Goal: Information Seeking & Learning: Learn about a topic

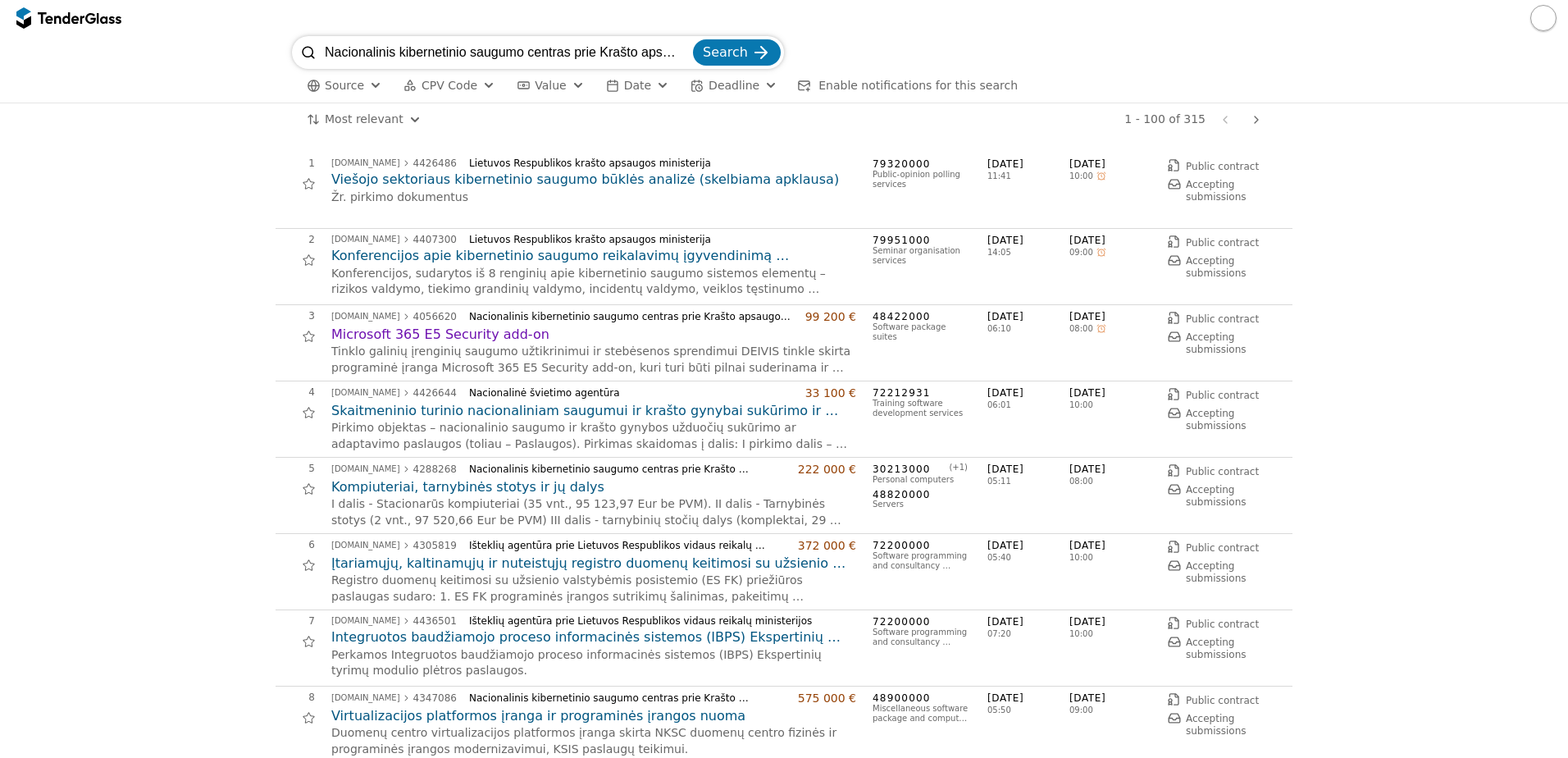
click at [486, 330] on h2 "Microsoft 365 E5 Security add-on" at bounding box center [593, 334] width 525 height 18
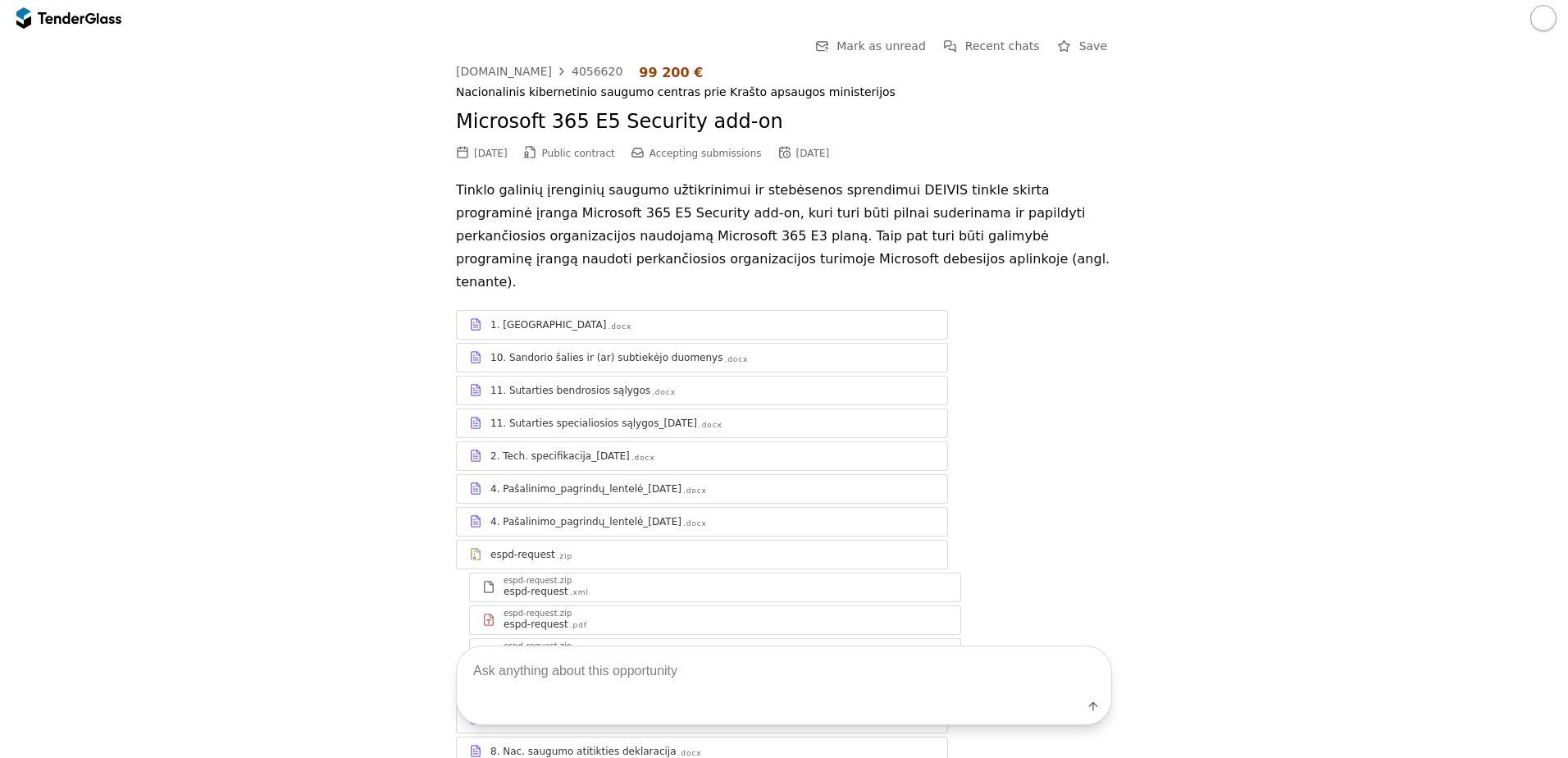
scroll to position [246, 0]
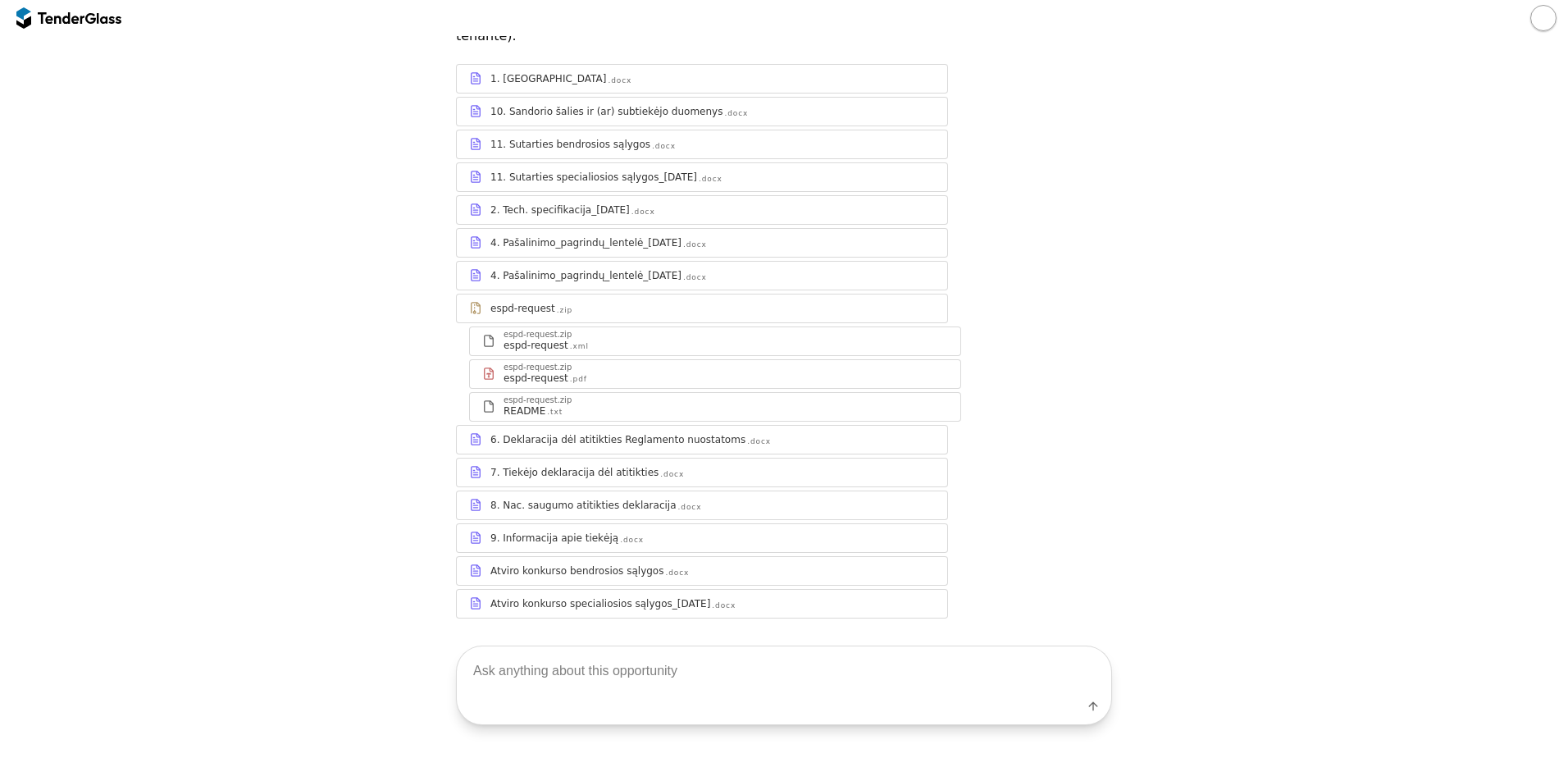
click at [581, 68] on div "1. Terminai .docx" at bounding box center [702, 77] width 490 height 20
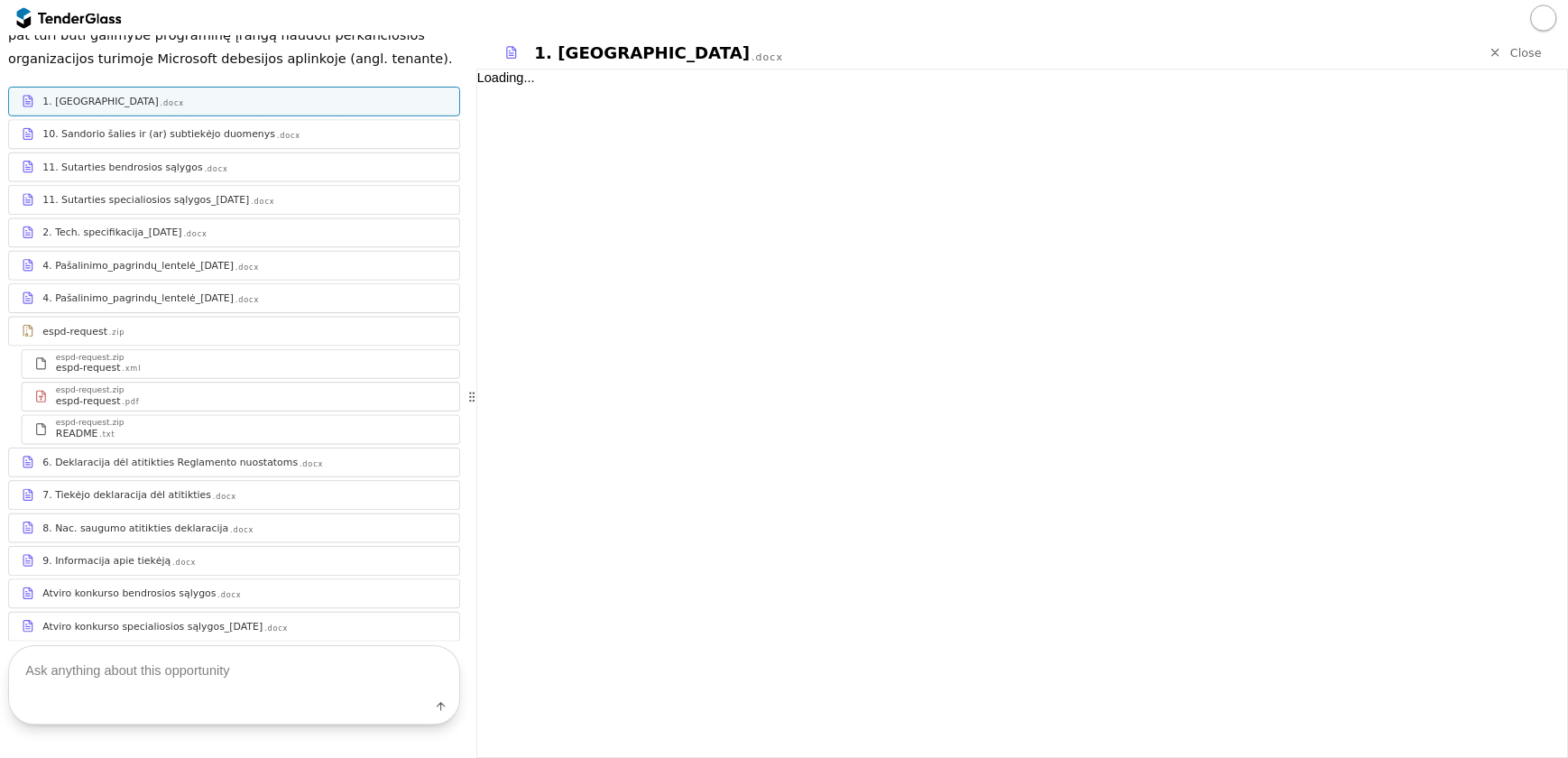
scroll to position [321, 0]
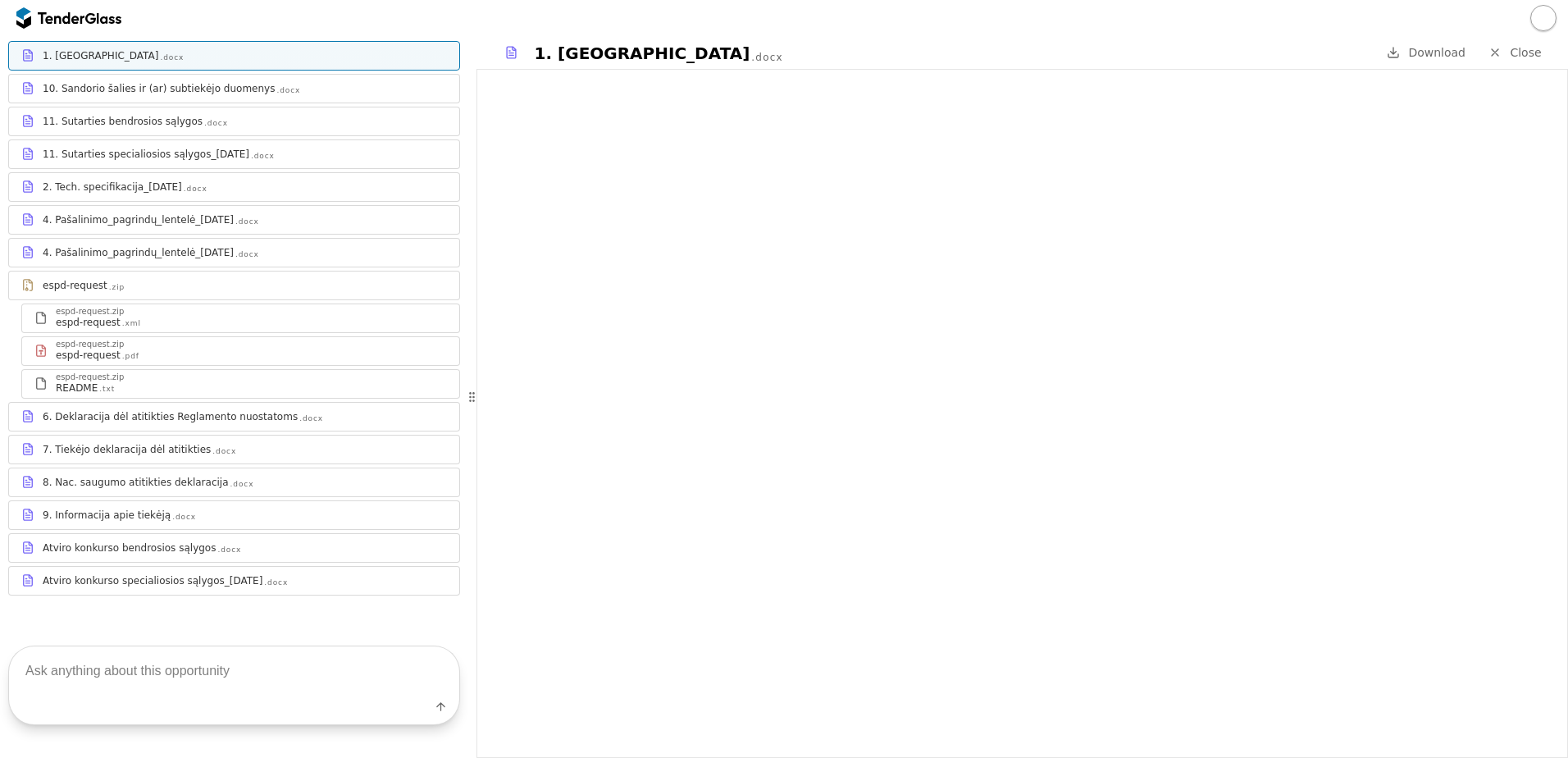
click at [337, 93] on div "10. Sandorio šalies ir (ar) subtiekėjo duomenys .docx" at bounding box center [245, 88] width 404 height 13
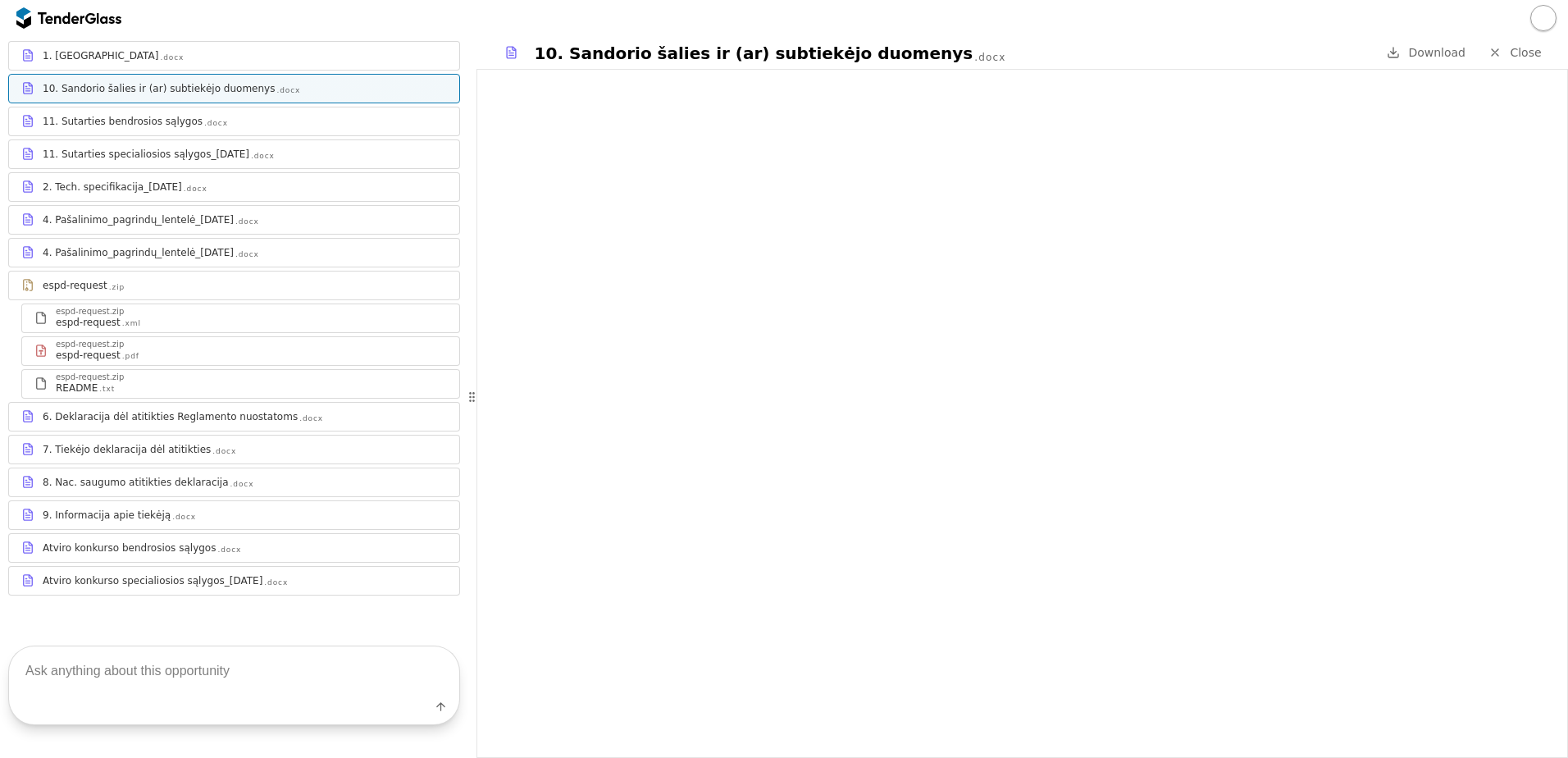
click at [327, 61] on div "1. Terminai .docx" at bounding box center [245, 55] width 404 height 13
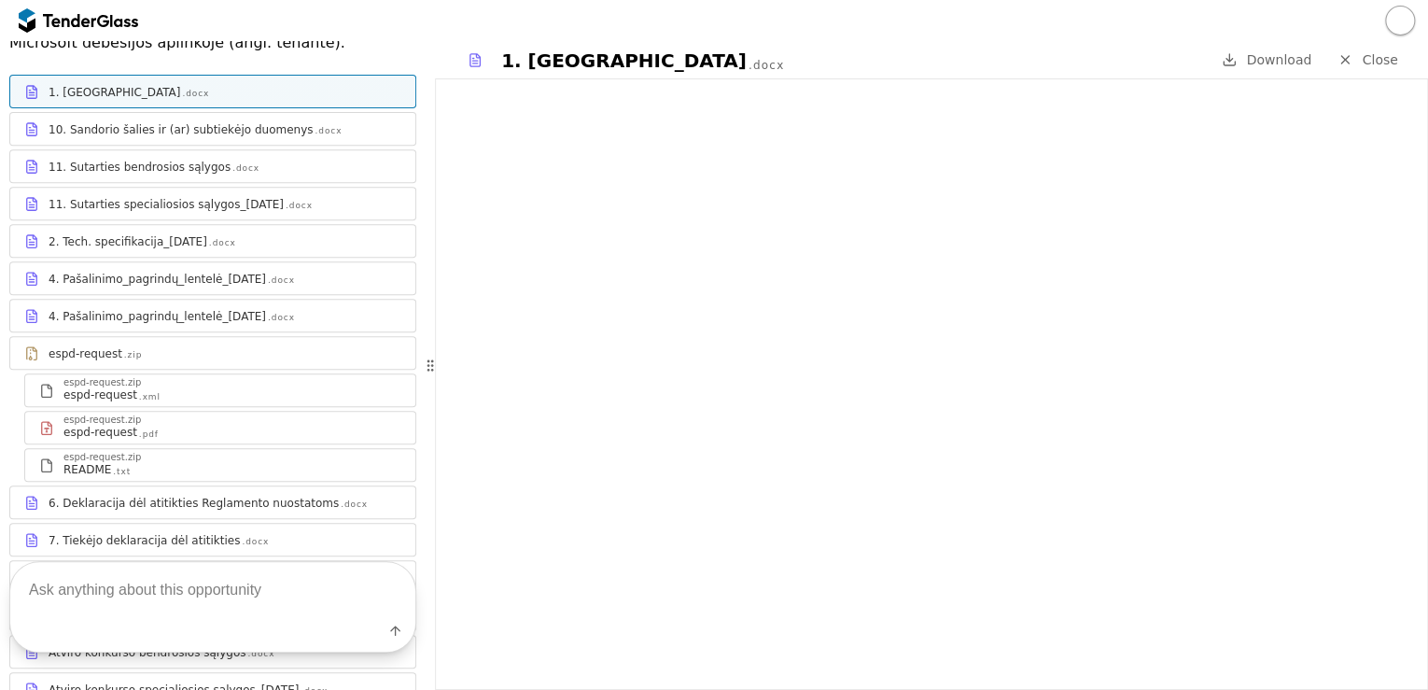
scroll to position [407, 0]
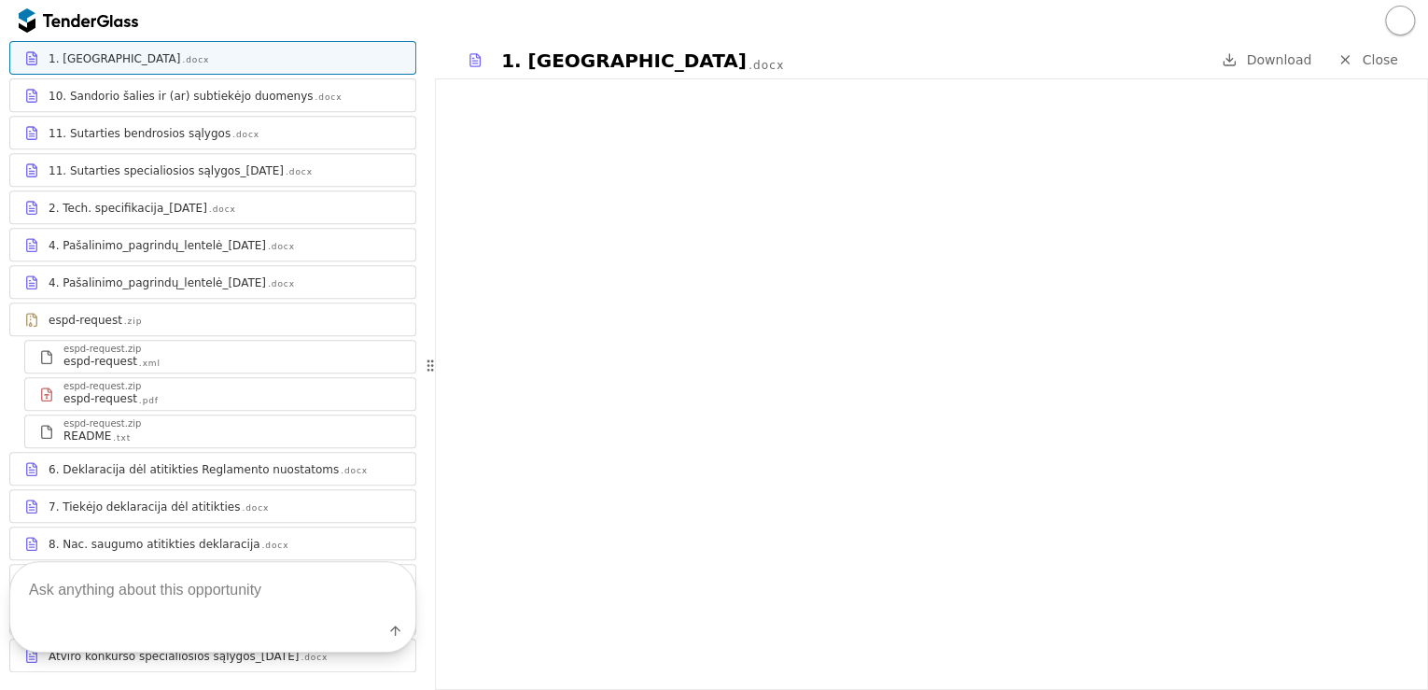
click at [239, 201] on div "2. Tech. specifikacija_[DATE]docx" at bounding box center [225, 208] width 353 height 15
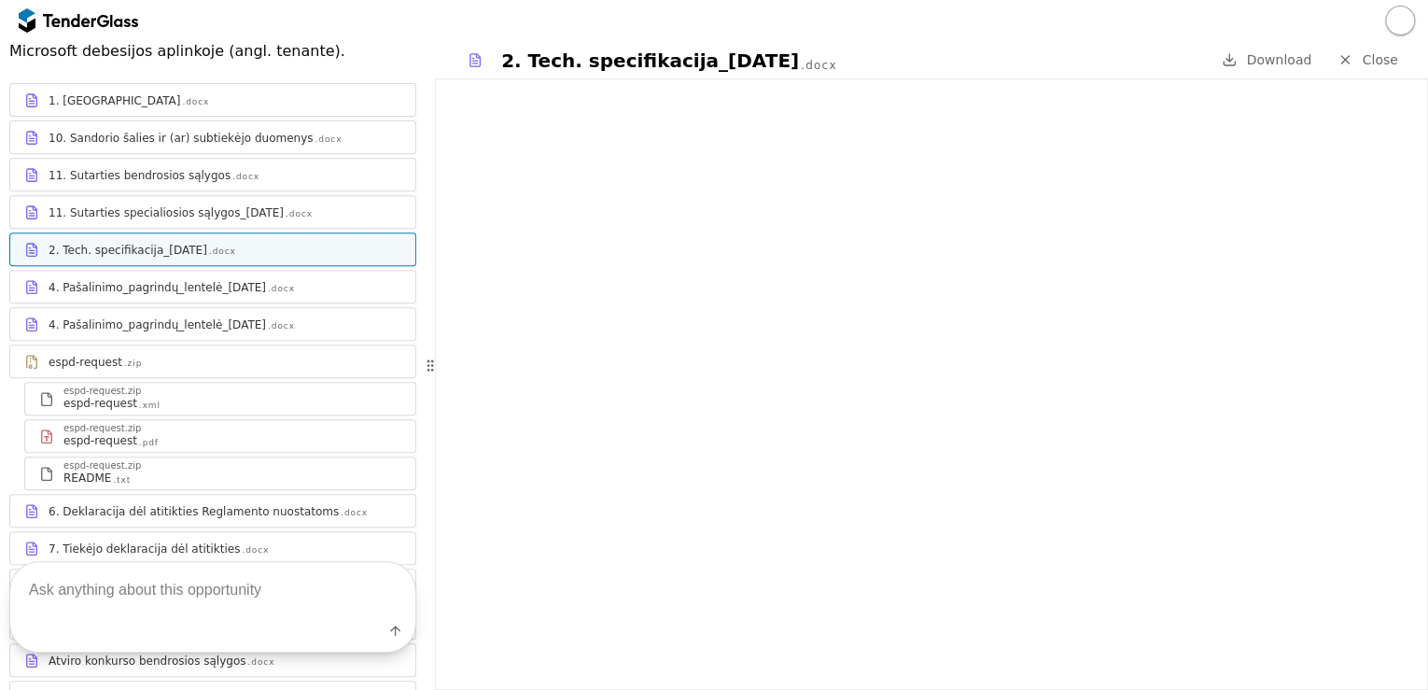
scroll to position [332, 0]
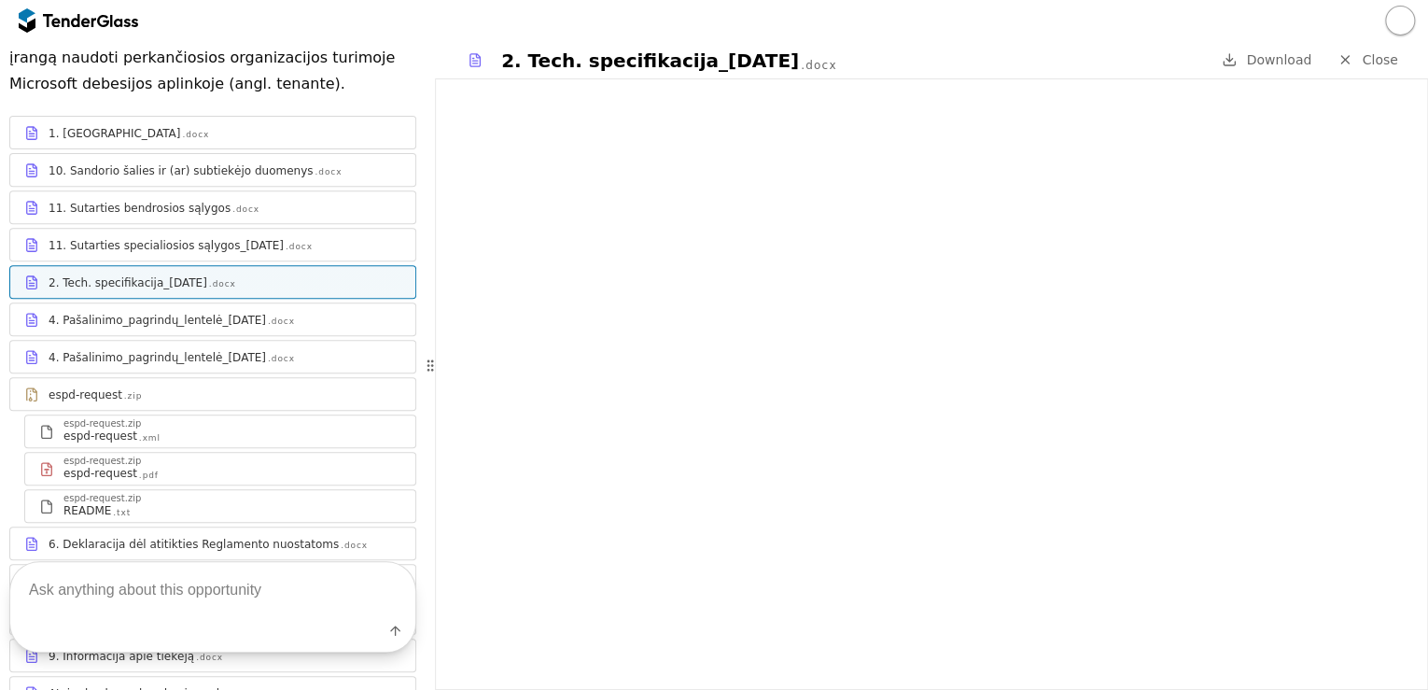
click at [153, 313] on div "4. Pašalinimo_pagrindų_lentelė_[DATE]" at bounding box center [157, 320] width 217 height 15
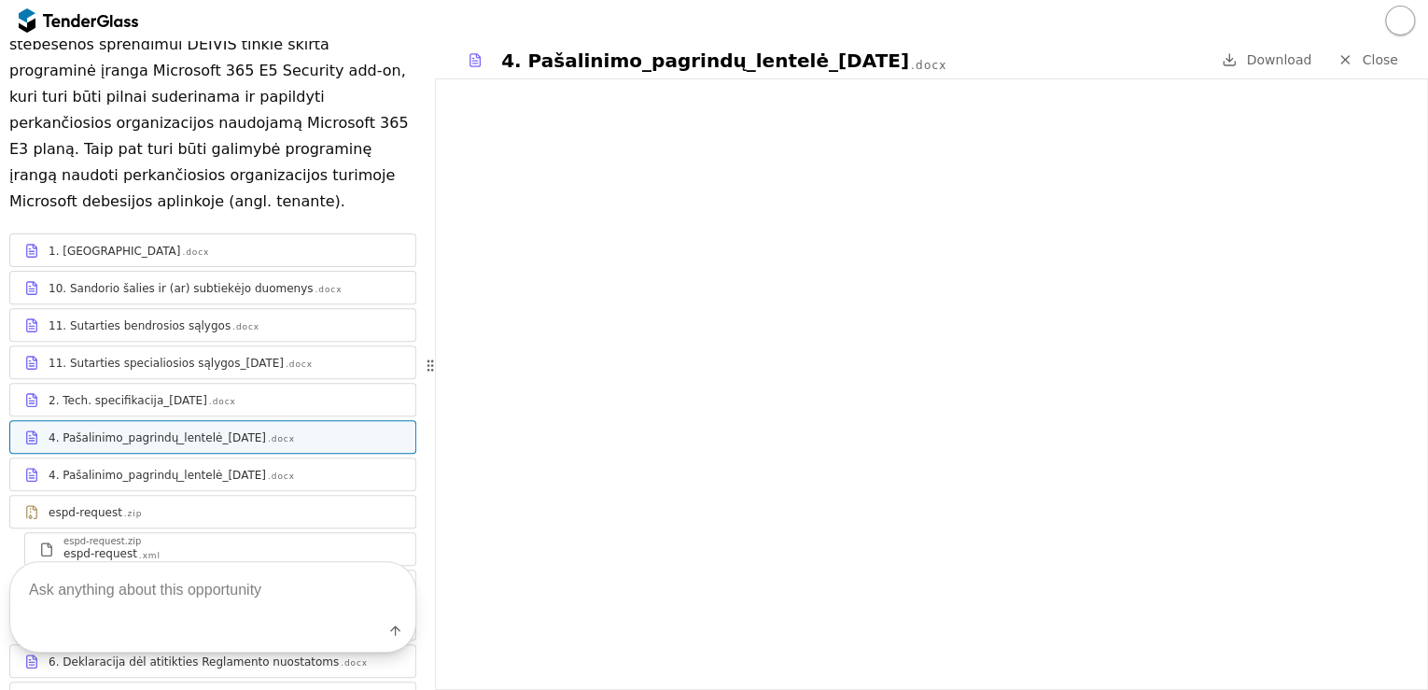
scroll to position [332, 0]
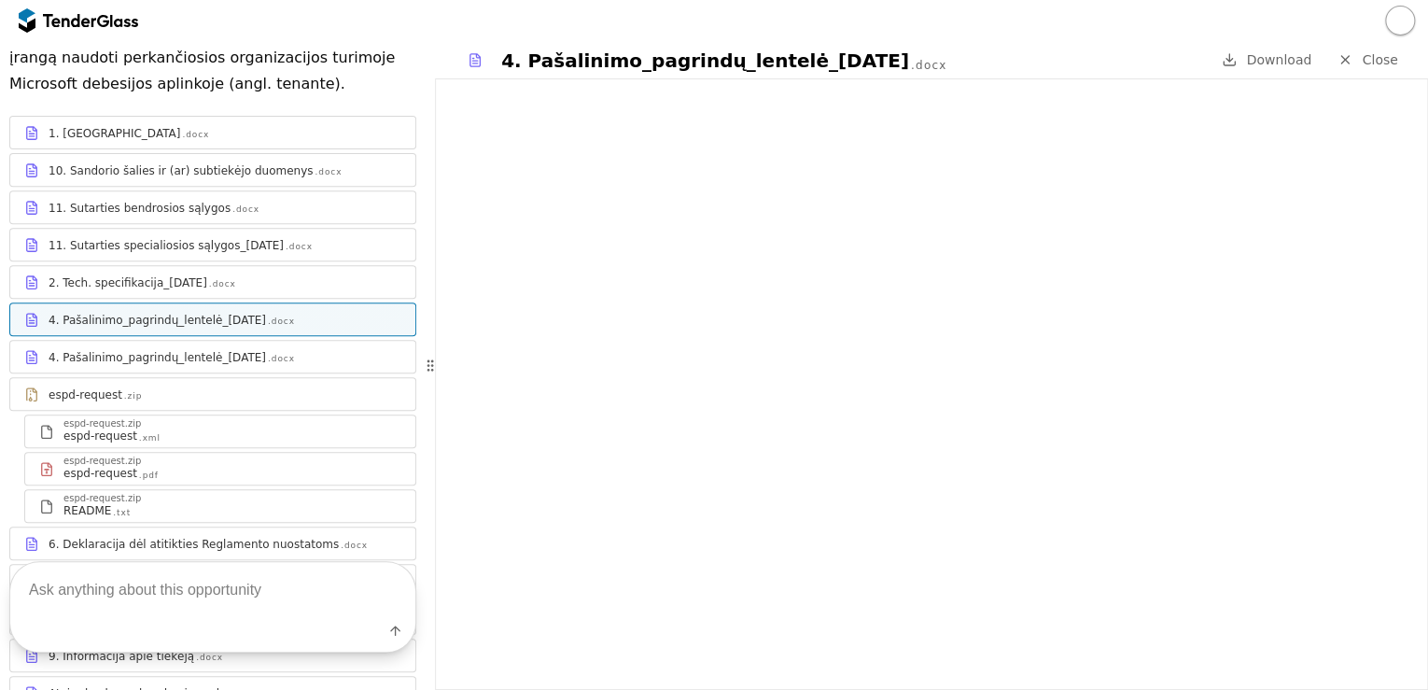
click at [146, 350] on div "4. Pašalinimo_pagrindų_lentelė_[DATE]" at bounding box center [157, 357] width 217 height 15
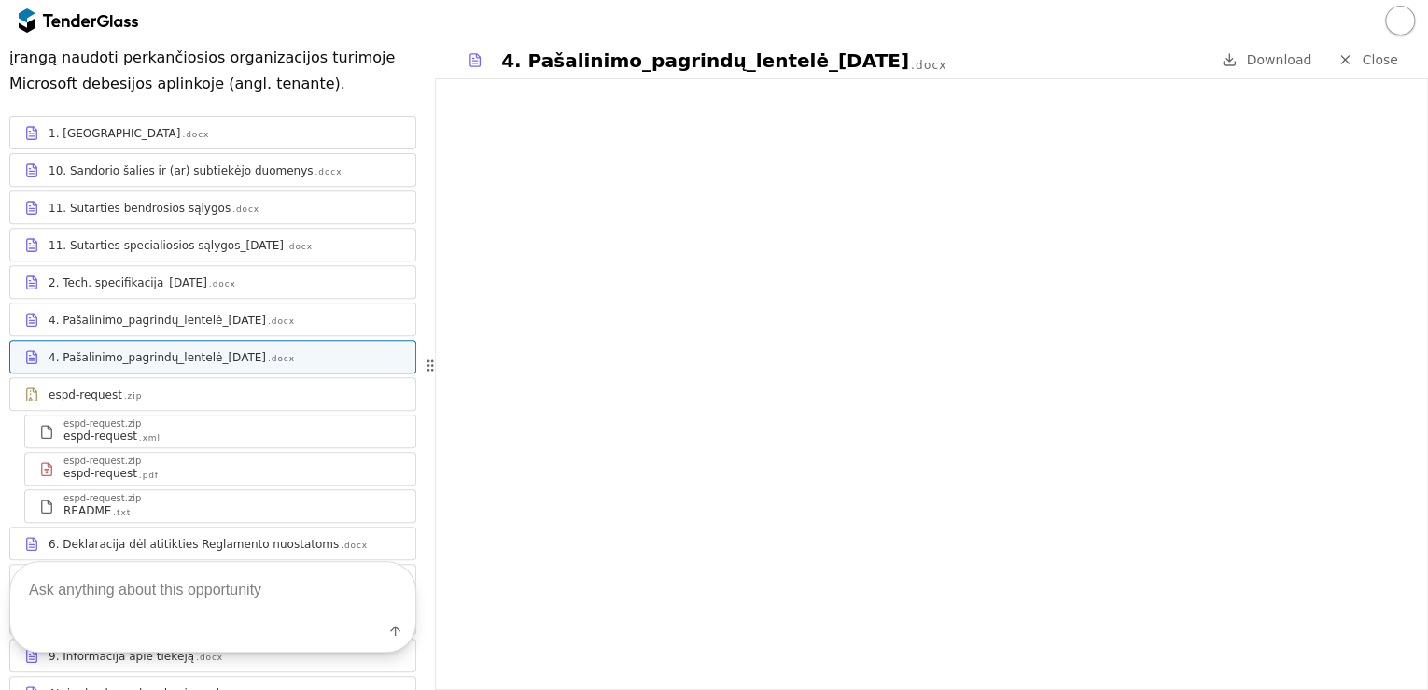
click at [207, 377] on link "espd-request .zip" at bounding box center [212, 394] width 407 height 34
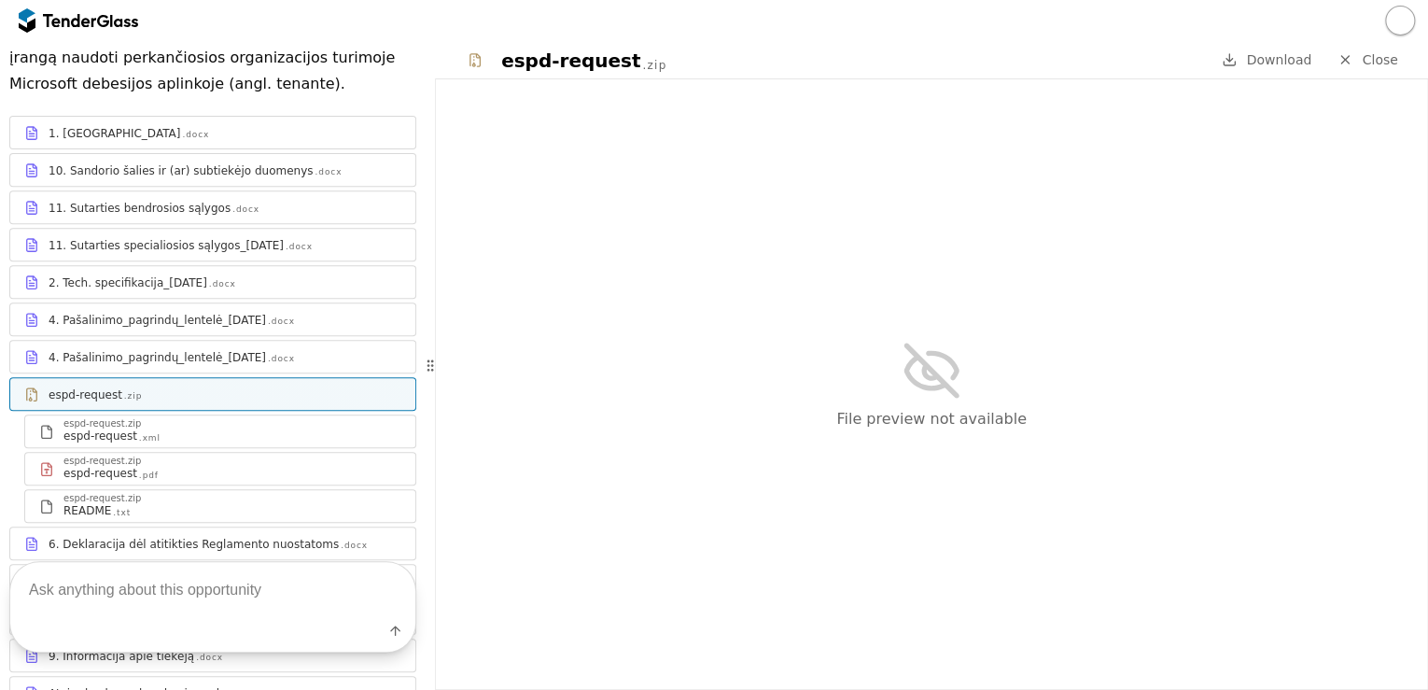
click at [174, 418] on div "espd-request.zip espd-request .xml" at bounding box center [220, 431] width 390 height 32
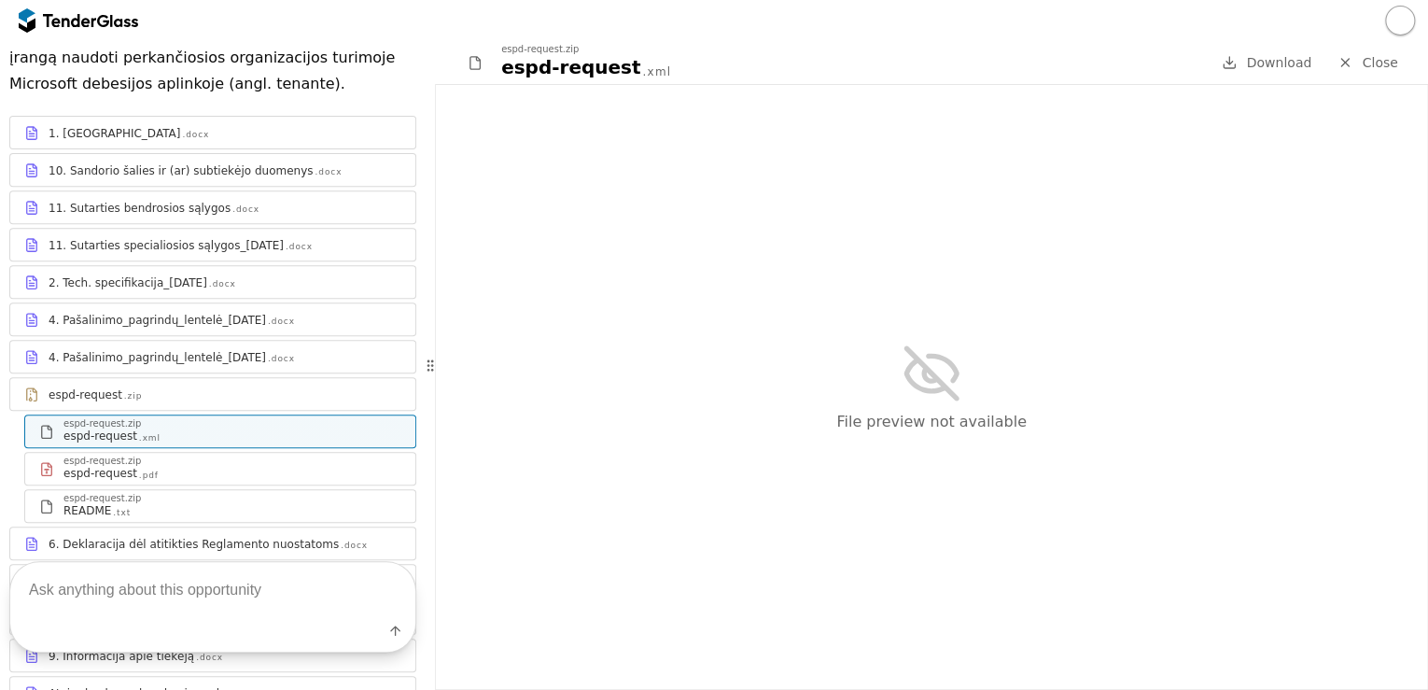
click at [190, 494] on div "espd-request.zip" at bounding box center [232, 498] width 338 height 9
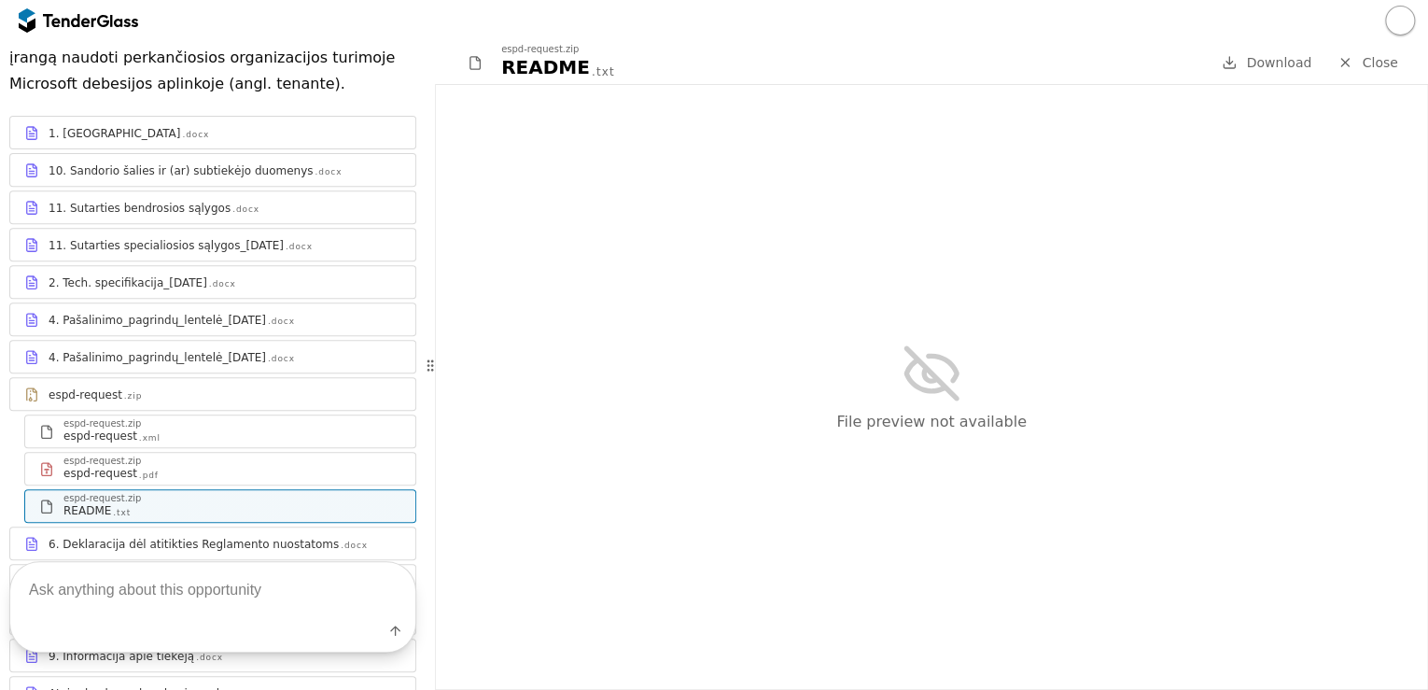
click at [201, 461] on div "1. Terminai .docx 10. Sandorio šalies ir (ar) subtiekėjo duomenys .docx 11. Sut…" at bounding box center [212, 431] width 407 height 631
click at [216, 466] on div "espd-request .pdf" at bounding box center [232, 473] width 338 height 15
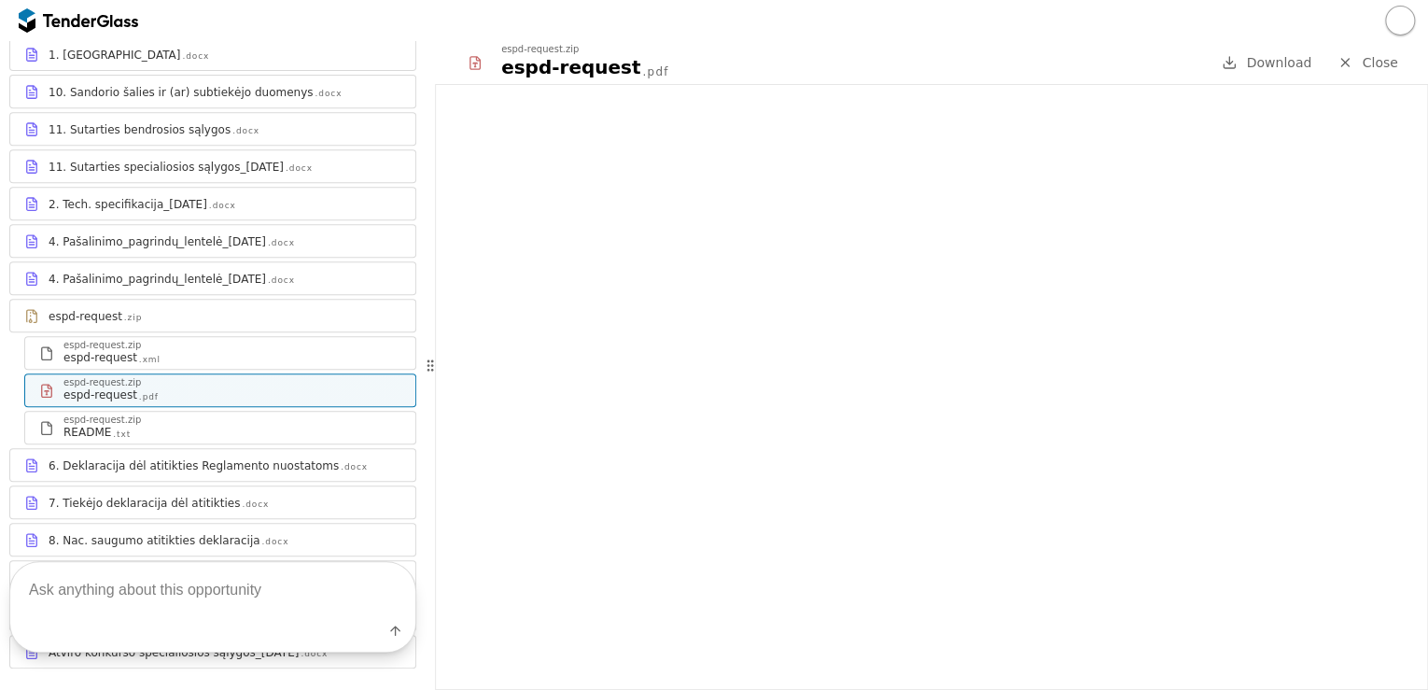
scroll to position [556, 0]
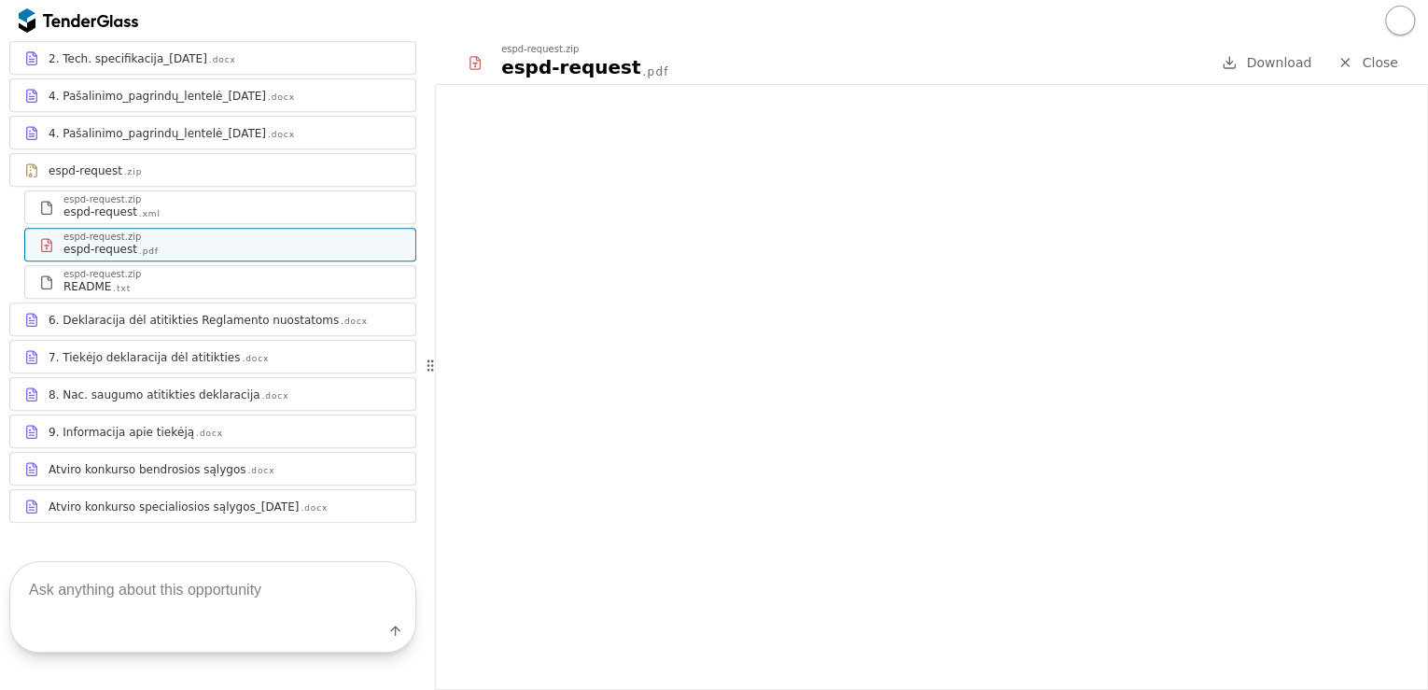
click at [179, 307] on link "6. Deklaracija dėl atitikties Reglamento nuostatoms .docx" at bounding box center [212, 319] width 407 height 34
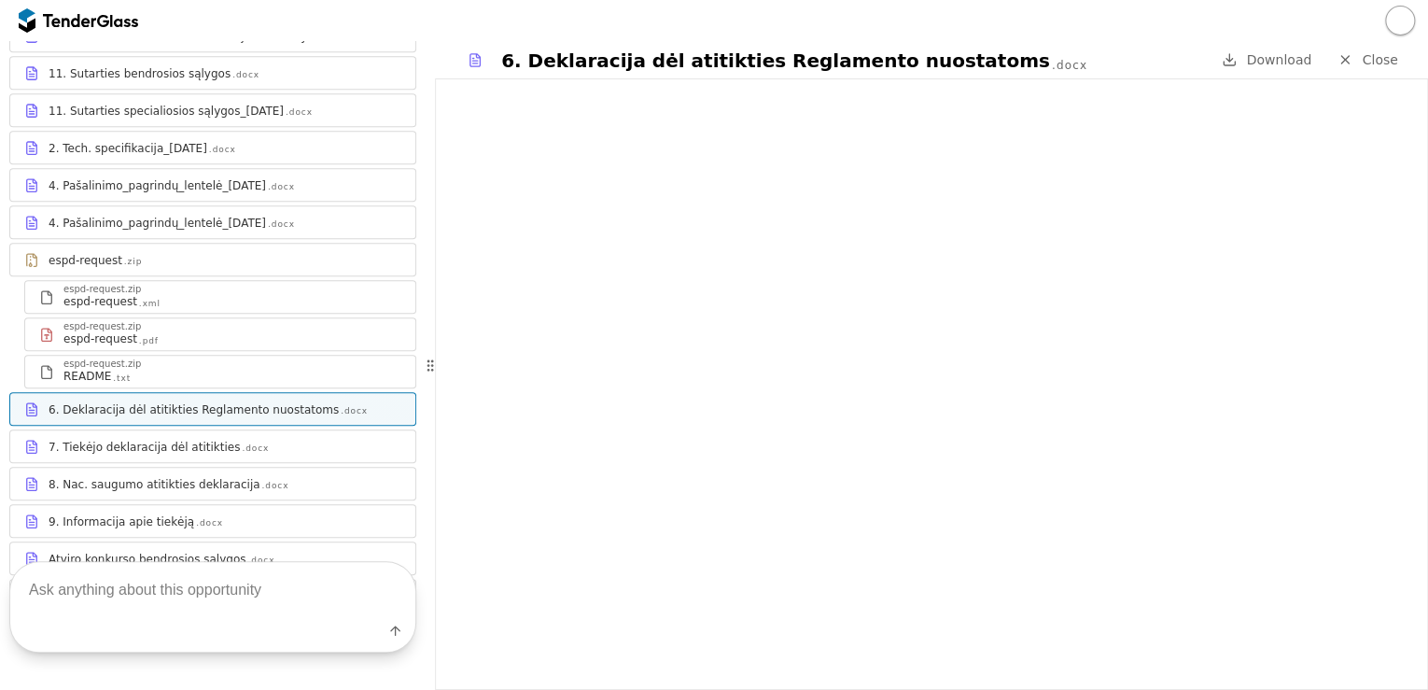
scroll to position [332, 0]
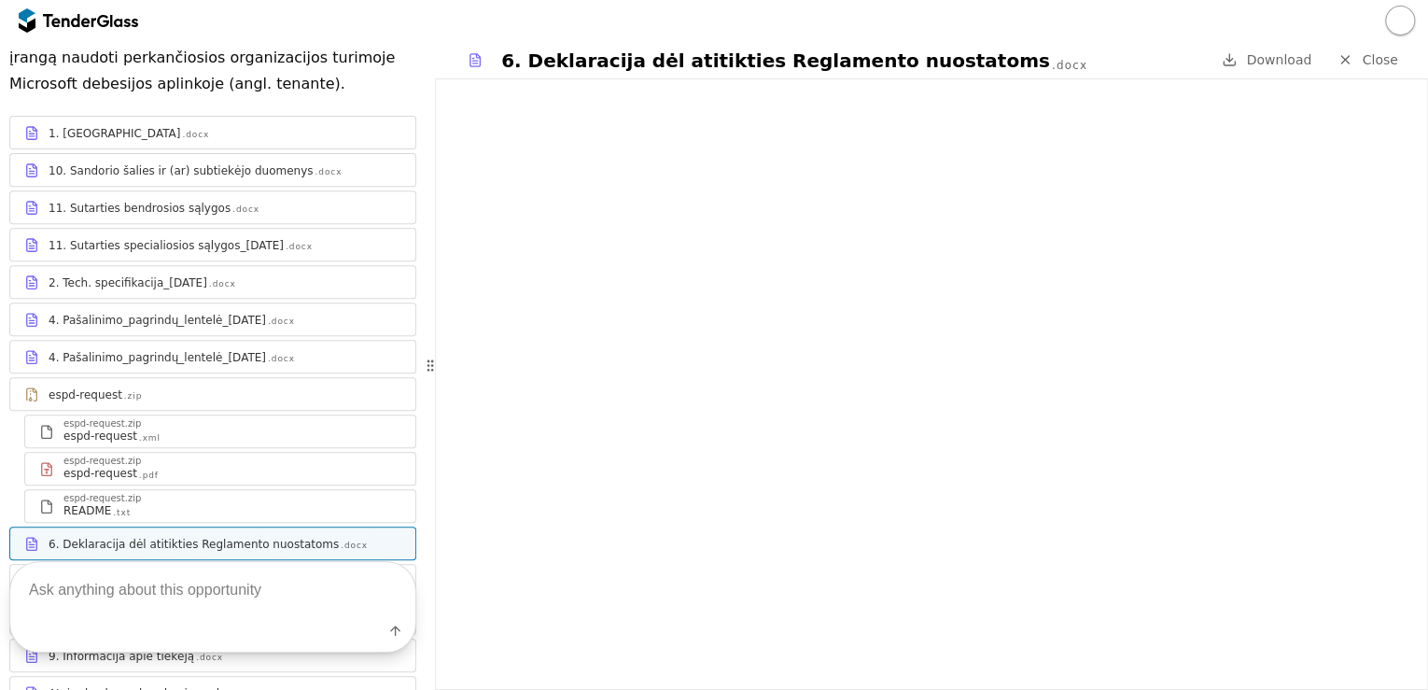
click at [250, 275] on div "2. Tech. specifikacija_[DATE]docx" at bounding box center [225, 282] width 353 height 15
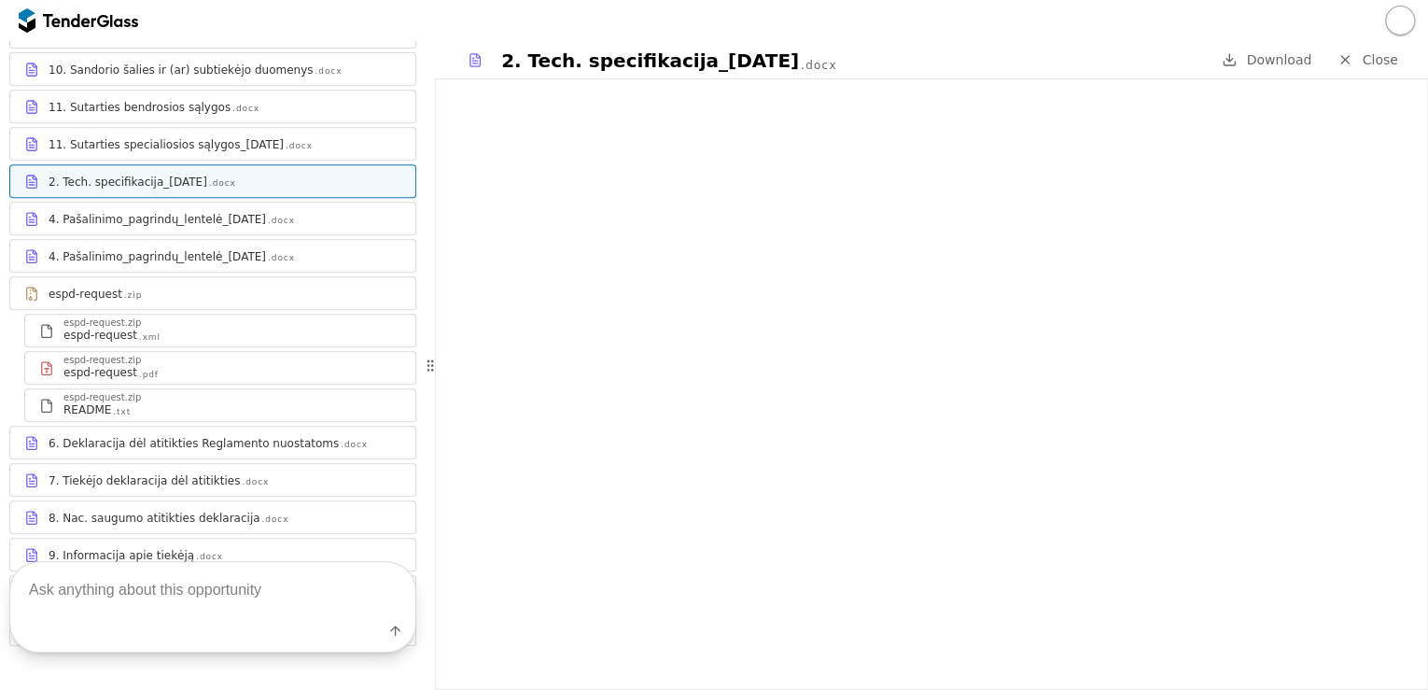
scroll to position [556, 0]
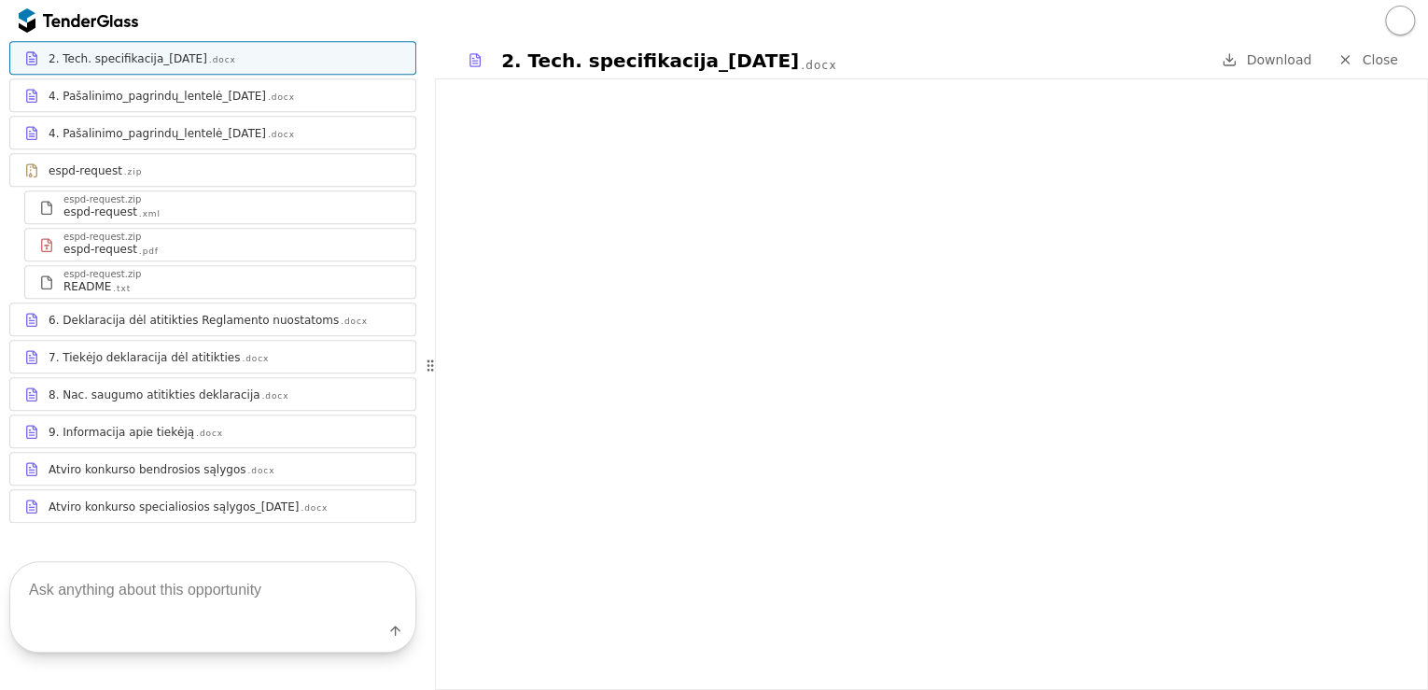
click at [164, 310] on div "1. Terminai .docx 10. Sandorio šalies ir (ar) subtiekėjo duomenys .docx 11. Sut…" at bounding box center [212, 207] width 407 height 631
click at [187, 313] on div "6. Deklaracija dėl atitikties Reglamento nuostatoms" at bounding box center [194, 320] width 290 height 15
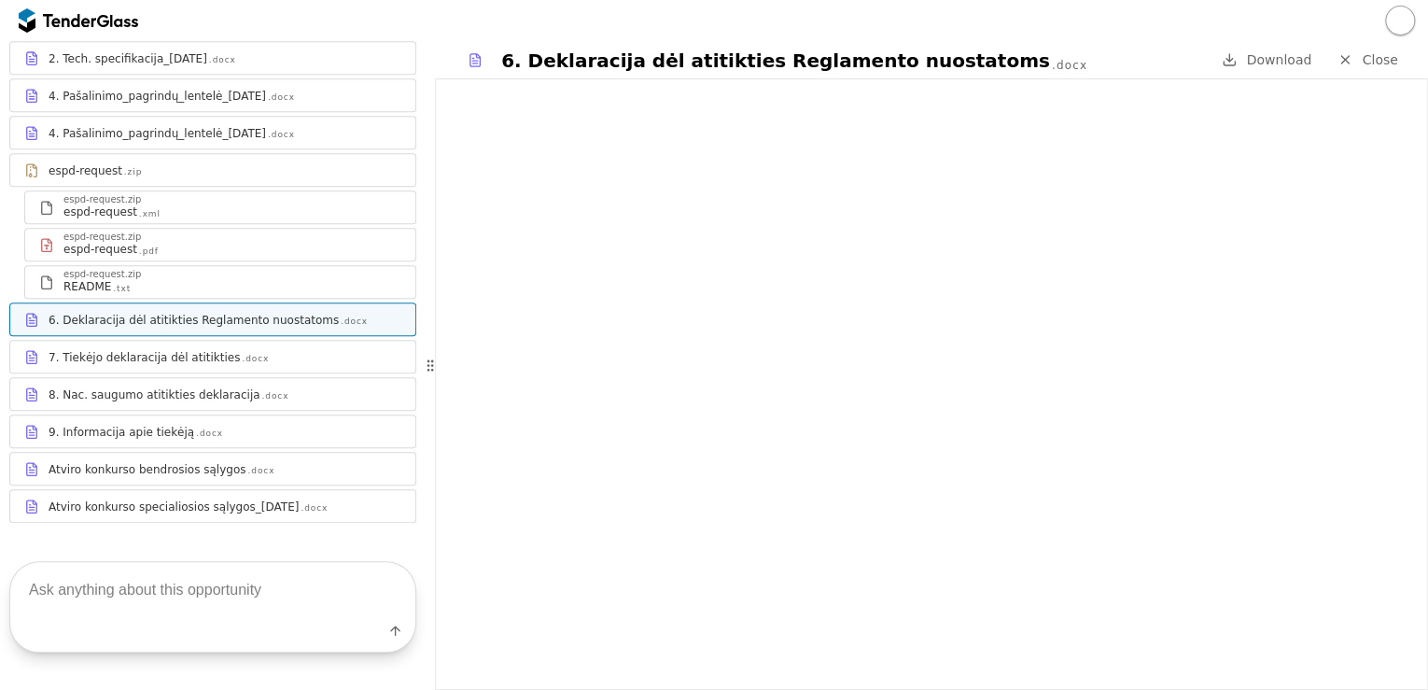
click at [253, 345] on div "7. Tiekėjo deklaracija dėl atitikties .docx" at bounding box center [212, 356] width 405 height 23
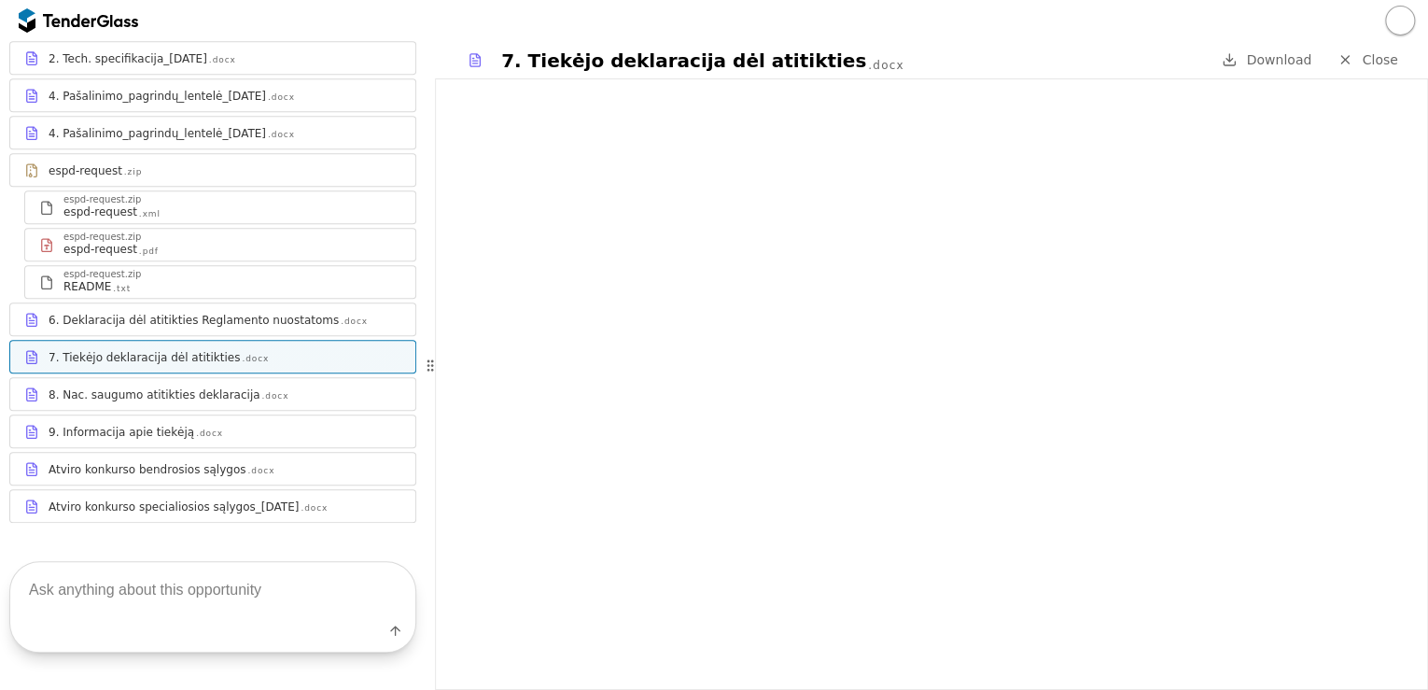
click at [243, 383] on div "8. Nac. saugumo atitikties deklaracija .docx" at bounding box center [212, 394] width 405 height 23
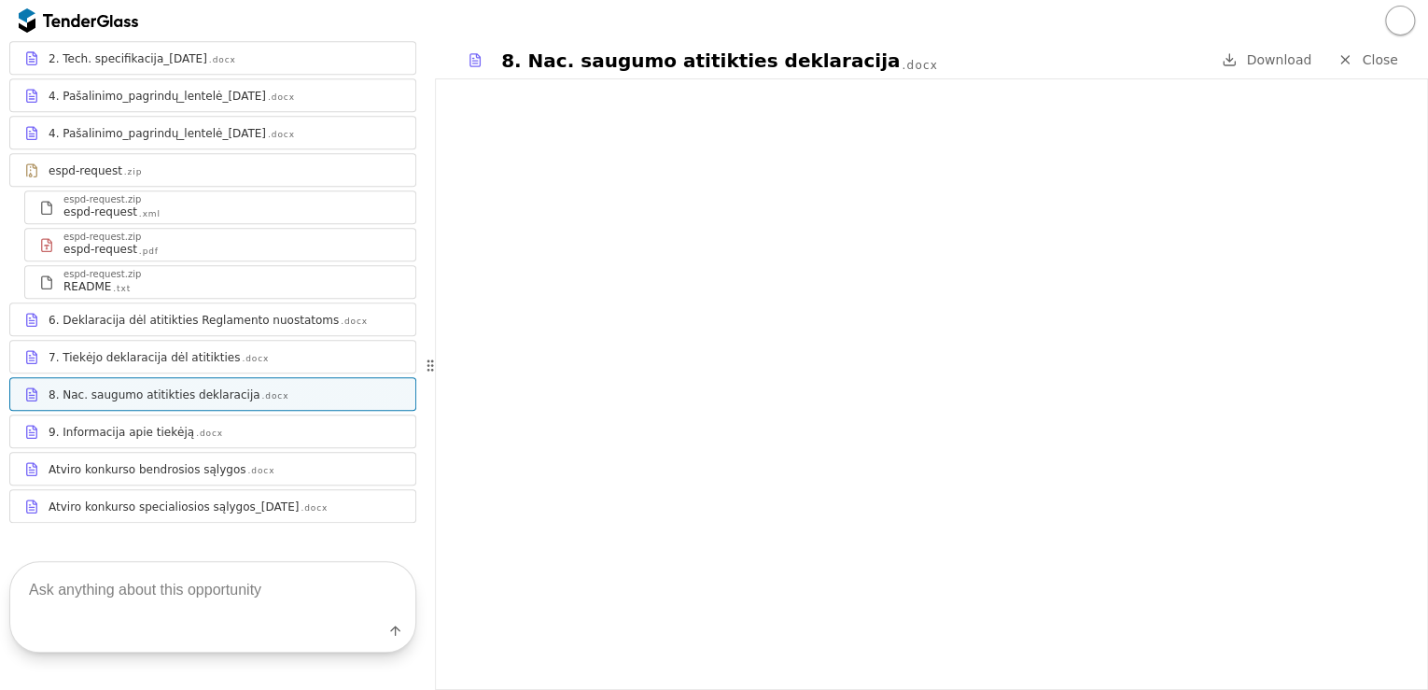
click at [257, 350] on div "7. Tiekėjo deklaracija dėl atitikties .docx" at bounding box center [225, 357] width 353 height 15
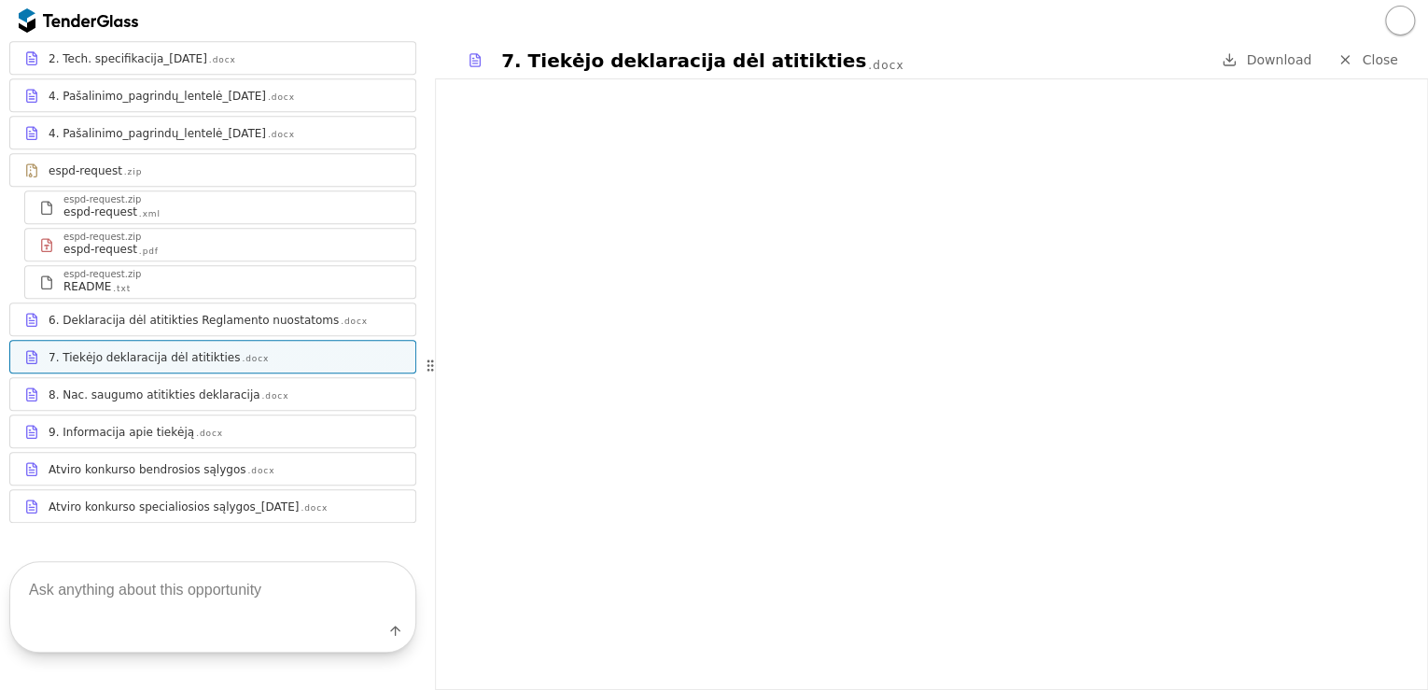
click at [261, 420] on div "9. Informacija apie tiekėją .docx" at bounding box center [212, 431] width 405 height 23
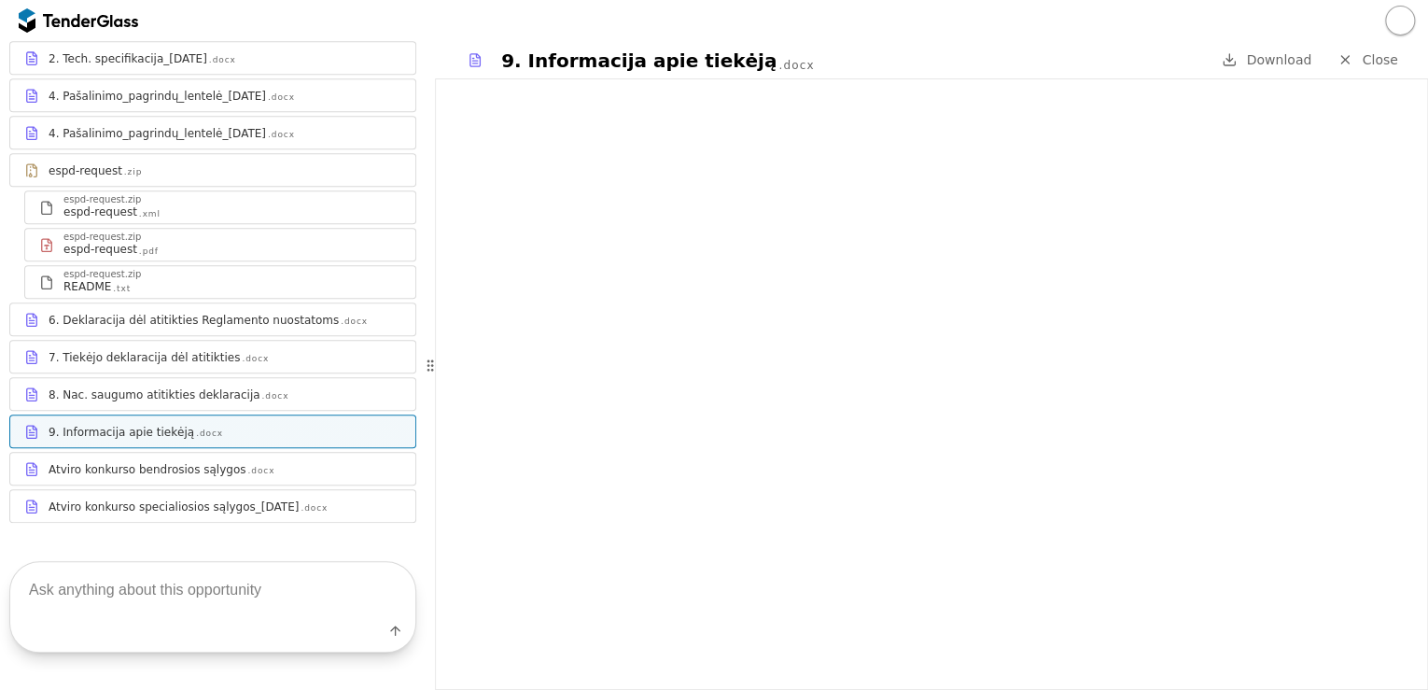
click at [192, 462] on div "Atviro konkurso bendrosios sąlygos" at bounding box center [147, 469] width 197 height 15
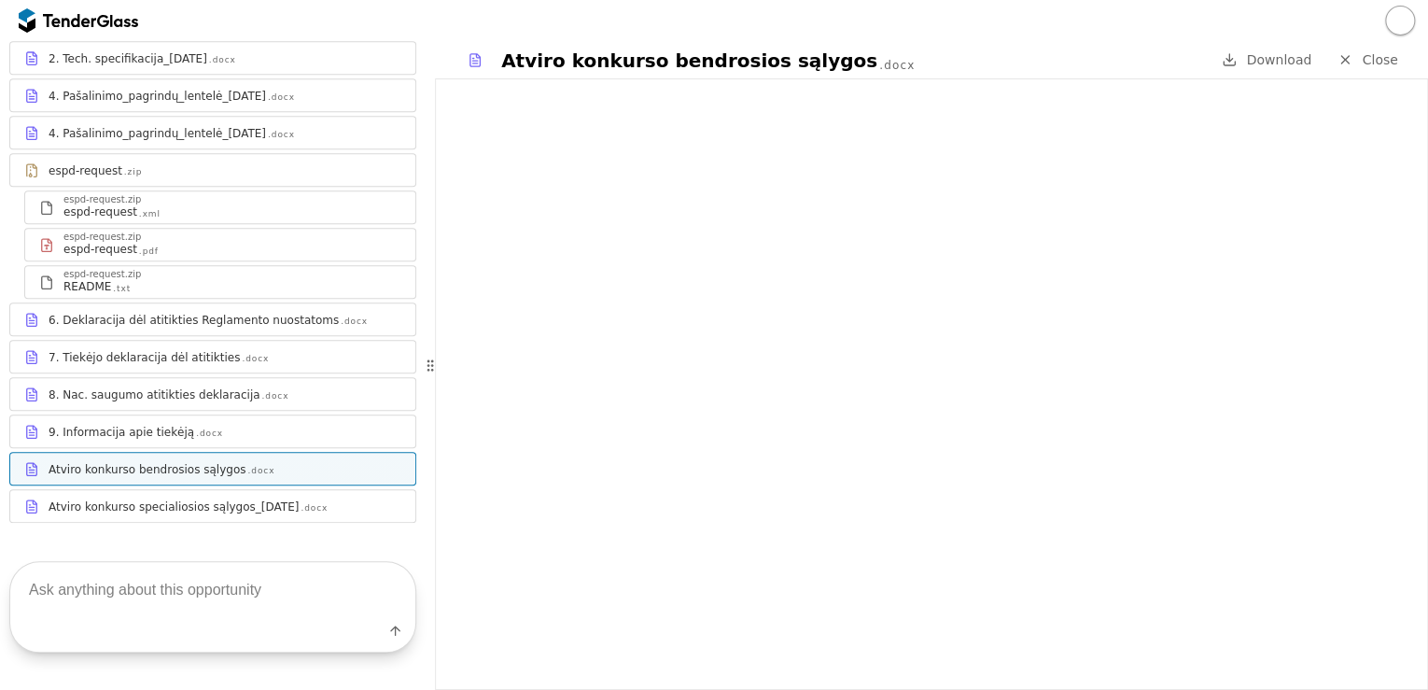
click at [246, 496] on div "1. Terminai .docx 10. Sandorio šalies ir (ar) subtiekėjo duomenys .docx 11. Sut…" at bounding box center [212, 207] width 407 height 668
click at [251, 495] on div "Atviro konkurso specialiosios sąlygos_[DATE]docx" at bounding box center [212, 506] width 405 height 23
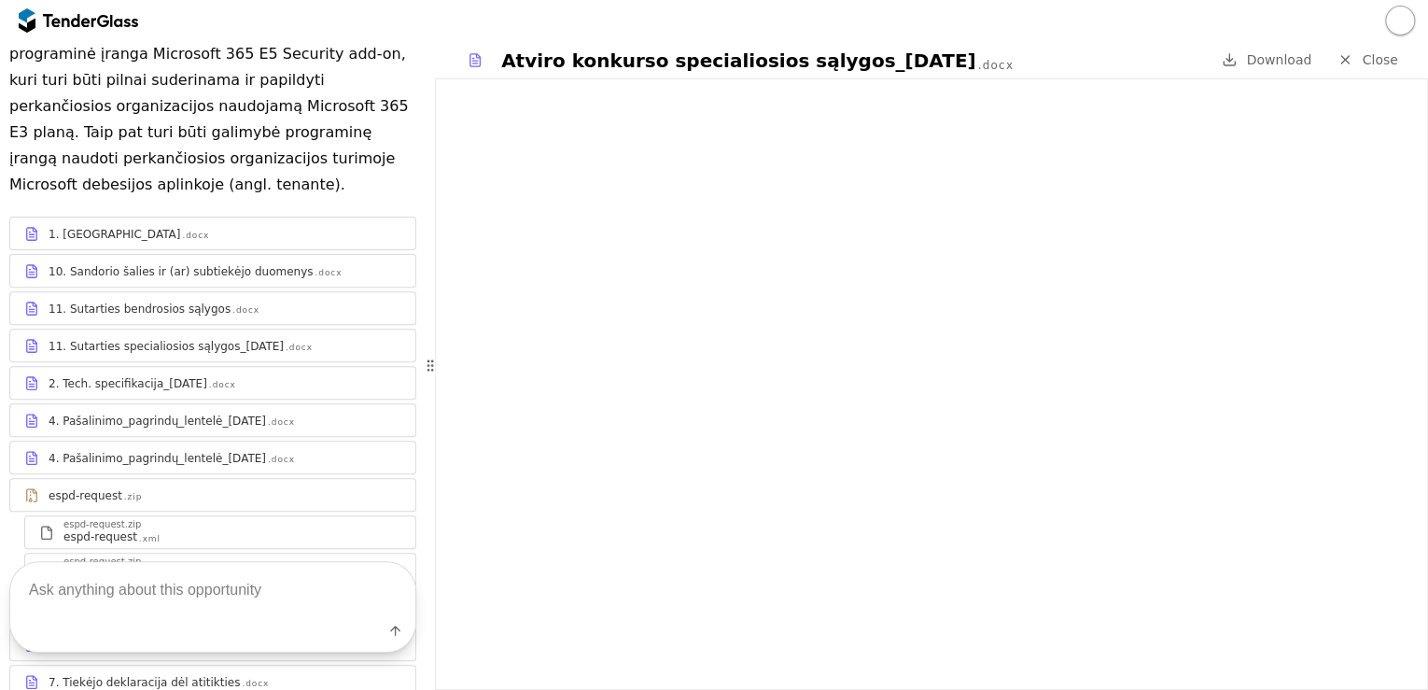
scroll to position [224, 0]
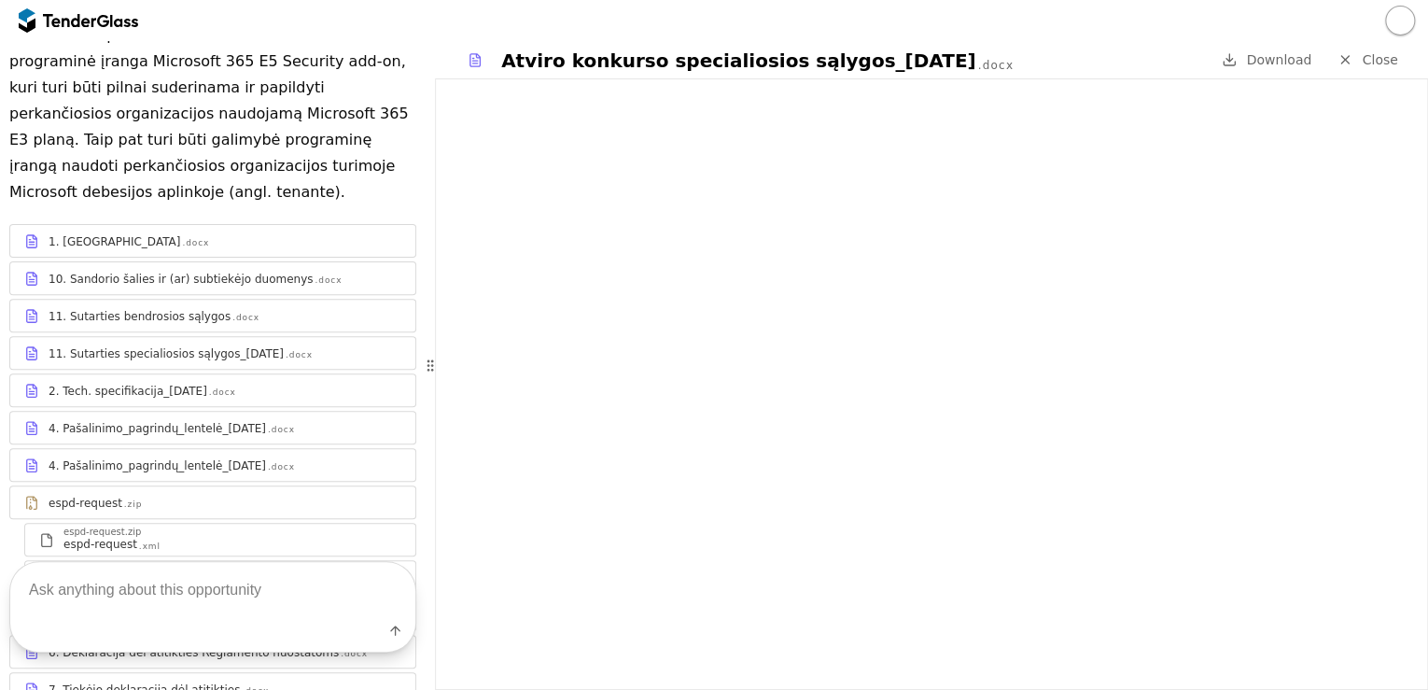
click at [198, 306] on link "11. Sutarties bendrosios sąlygos .docx" at bounding box center [212, 316] width 407 height 34
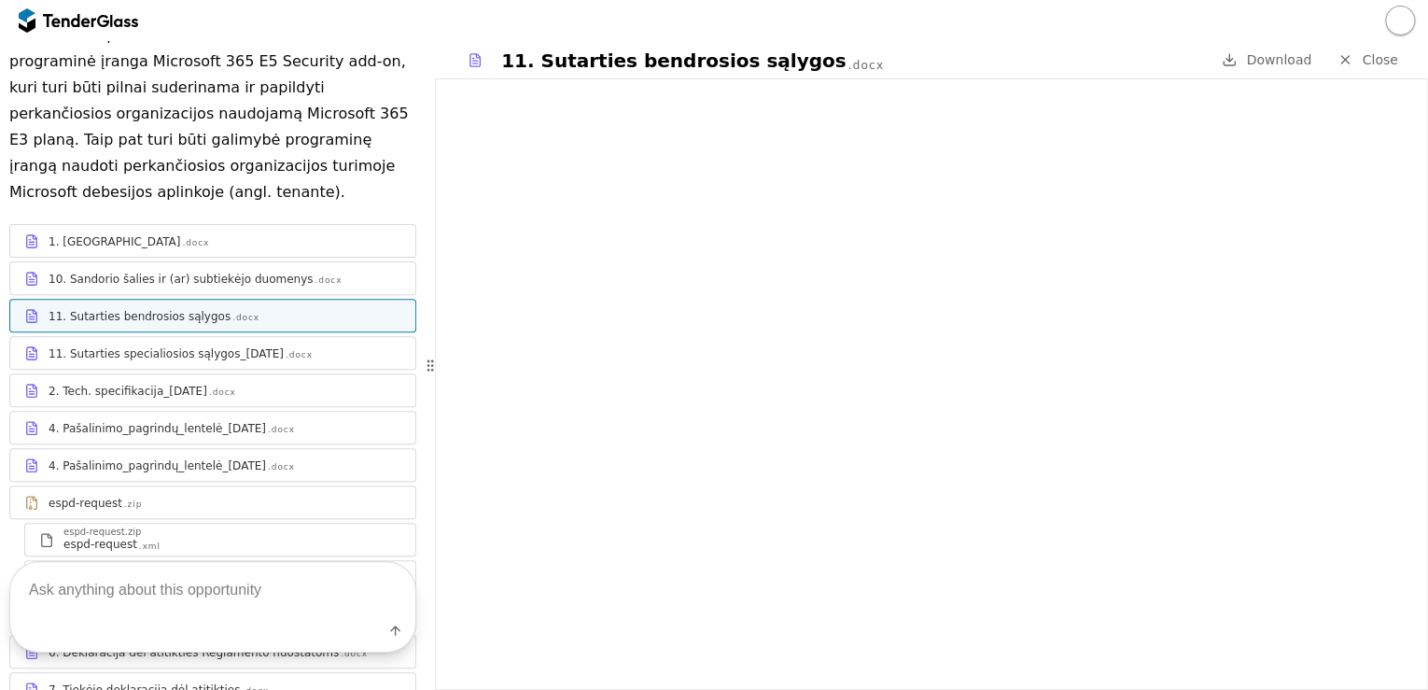
click at [255, 346] on div "11. Sutarties specialiosios sąlygos_[DATE]" at bounding box center [166, 353] width 235 height 15
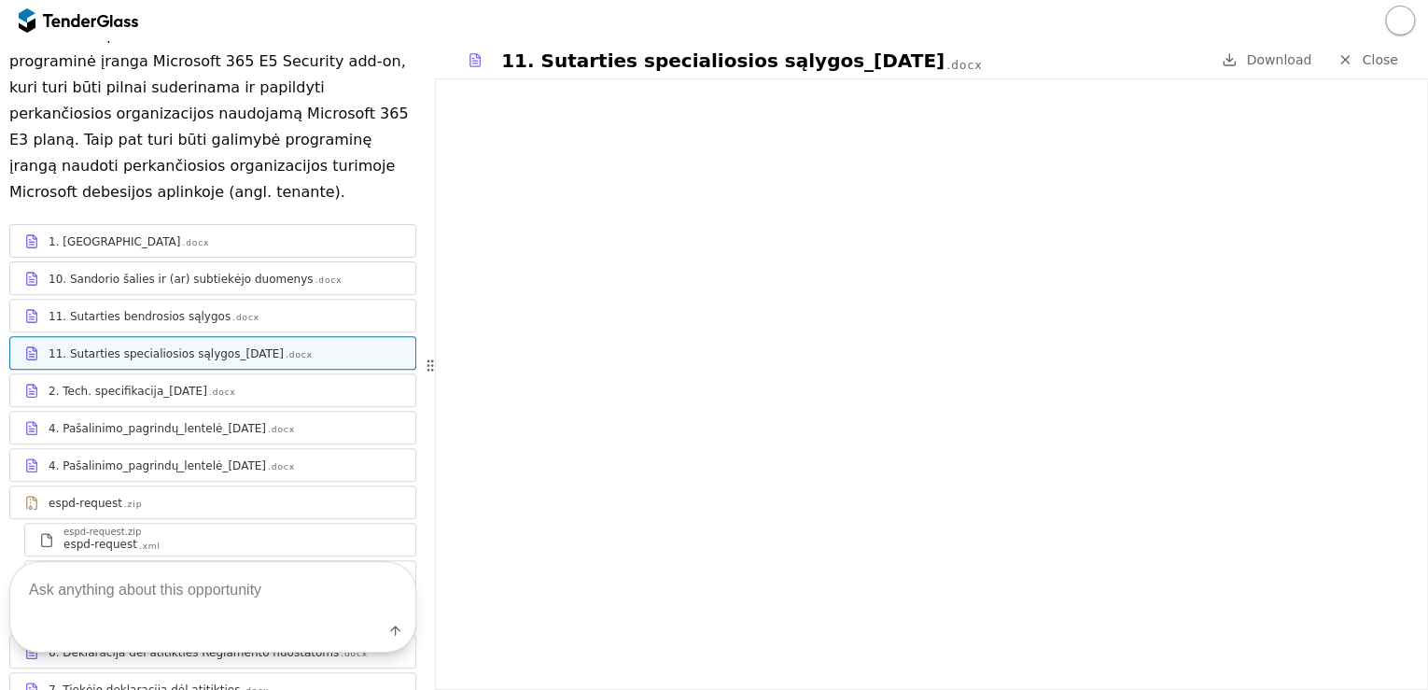
click at [165, 384] on div "2. Tech. specifikacija_[DATE]" at bounding box center [128, 391] width 159 height 15
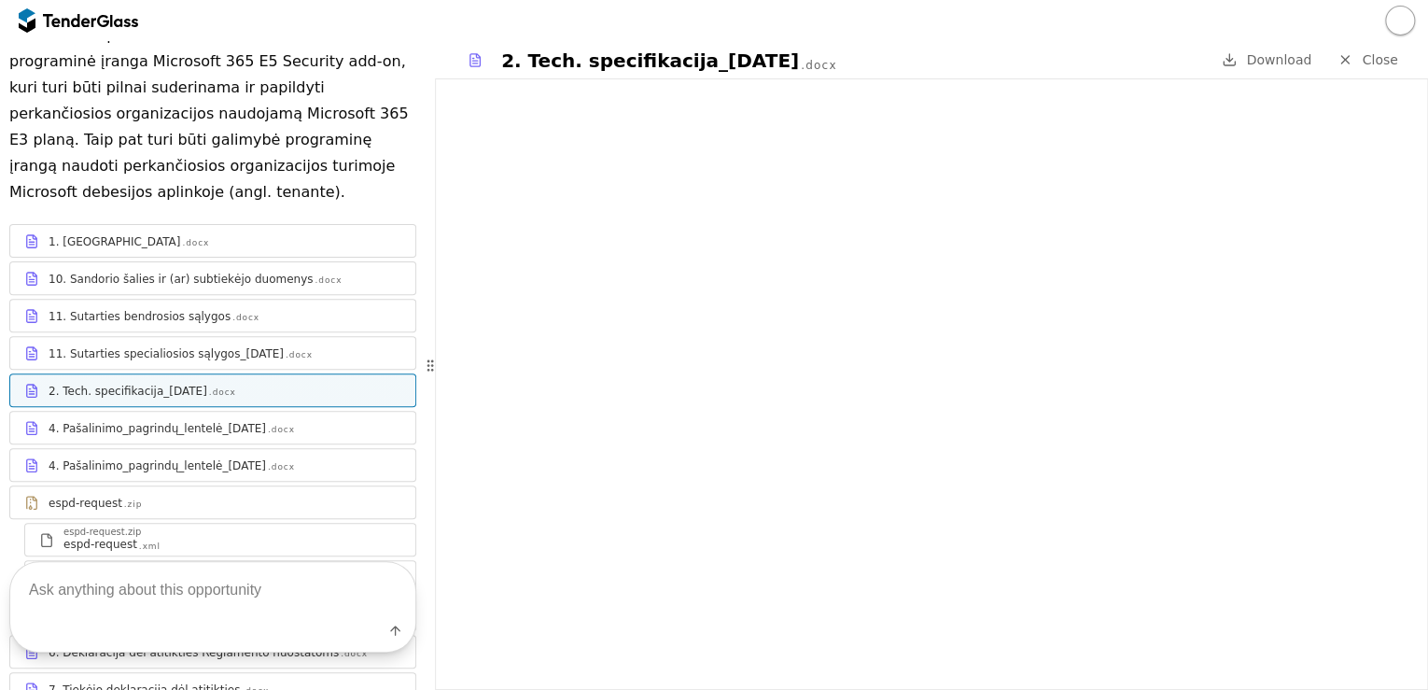
click at [174, 346] on div "11. Sutarties specialiosios sąlygos_[DATE]" at bounding box center [166, 353] width 235 height 15
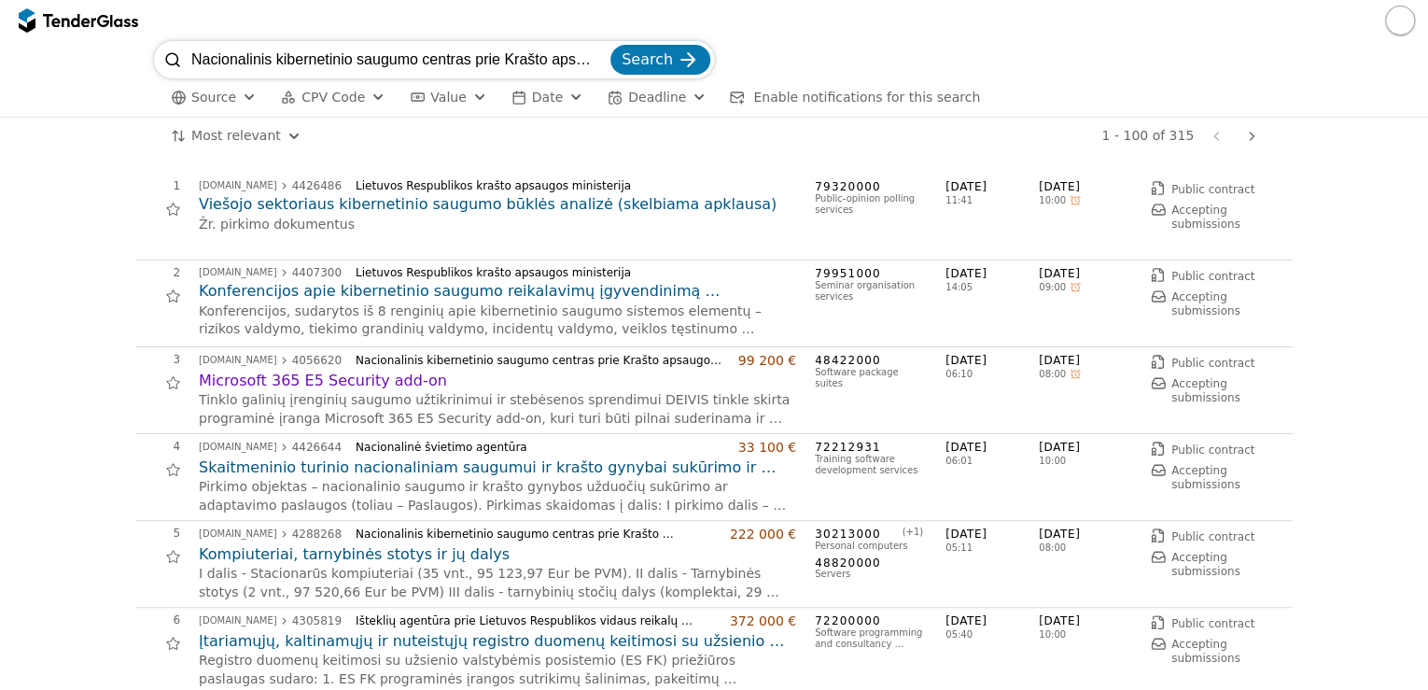
click at [606, 58] on input "Nacionalinis kibernetinio saugumo centras prie Krašto apsaugos ministerijos" at bounding box center [398, 59] width 415 height 37
type input "m365"
click at [610, 45] on button "Search" at bounding box center [660, 60] width 100 height 30
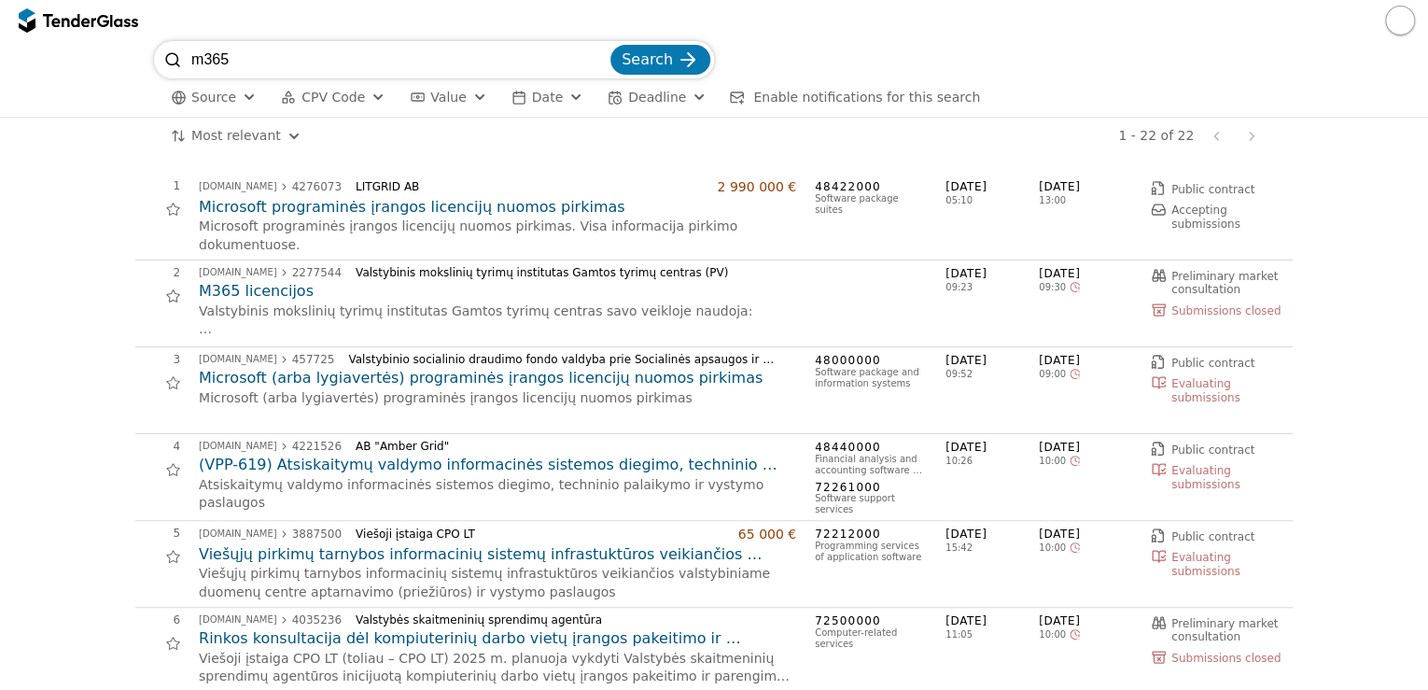
click at [1009, 195] on span "05:10" at bounding box center [991, 200] width 93 height 11
click at [989, 187] on span "[DATE]" at bounding box center [991, 187] width 93 height 16
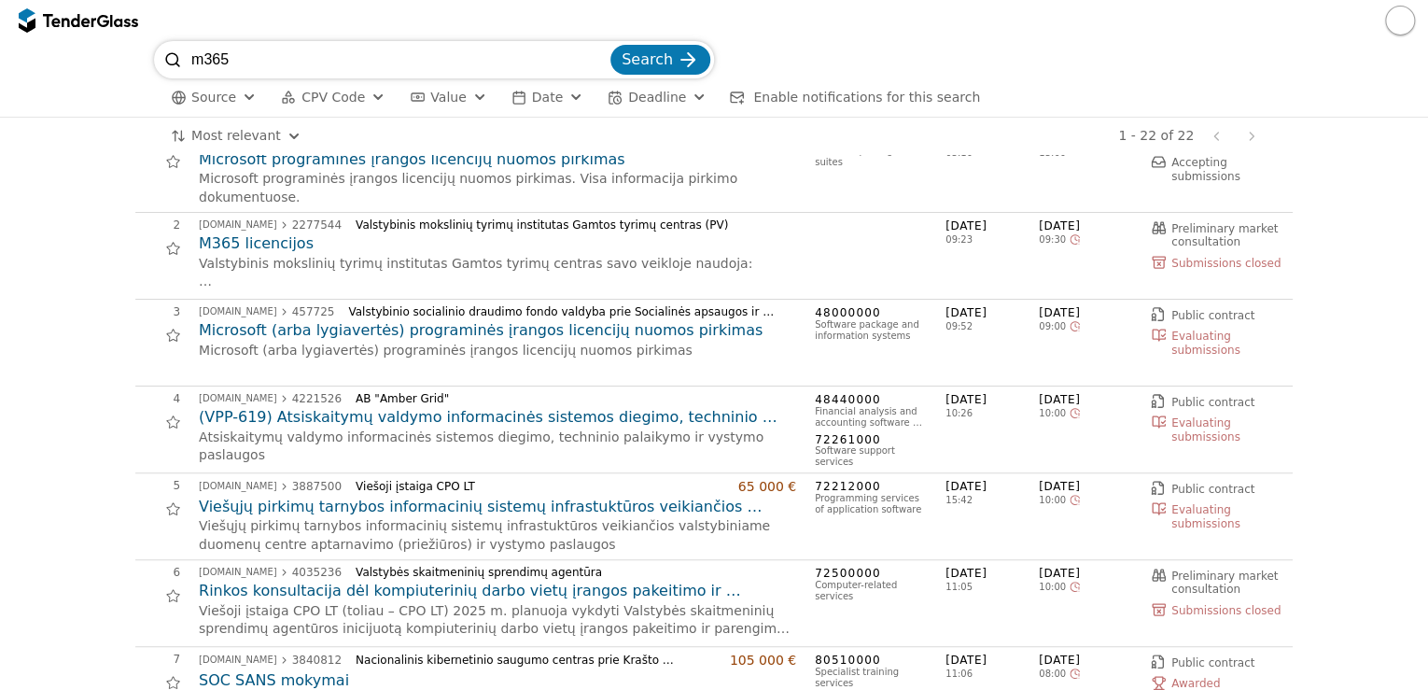
scroll to position [75, 0]
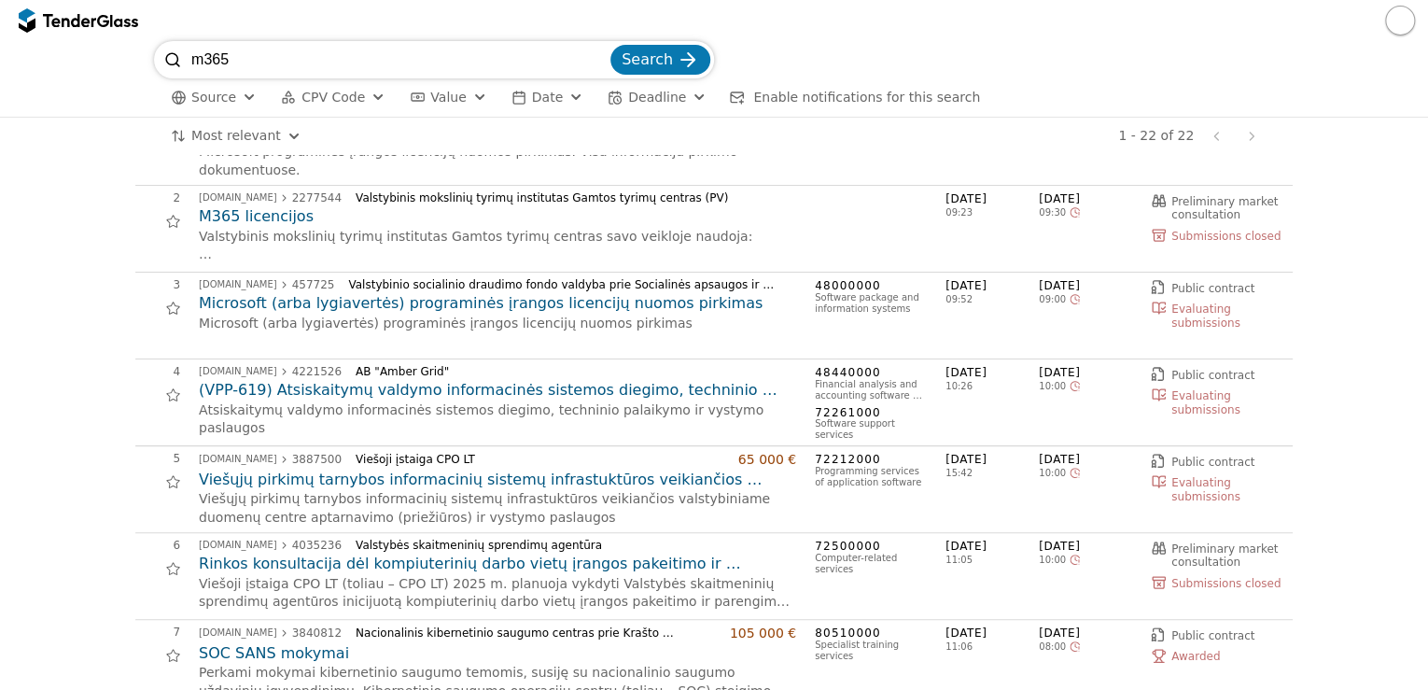
drag, startPoint x: 260, startPoint y: 61, endPoint x: 205, endPoint y: 60, distance: 55.1
click at [205, 60] on input "m365" at bounding box center [398, 59] width 415 height 37
type input "modern work"
click at [610, 45] on button "Search" at bounding box center [660, 60] width 100 height 30
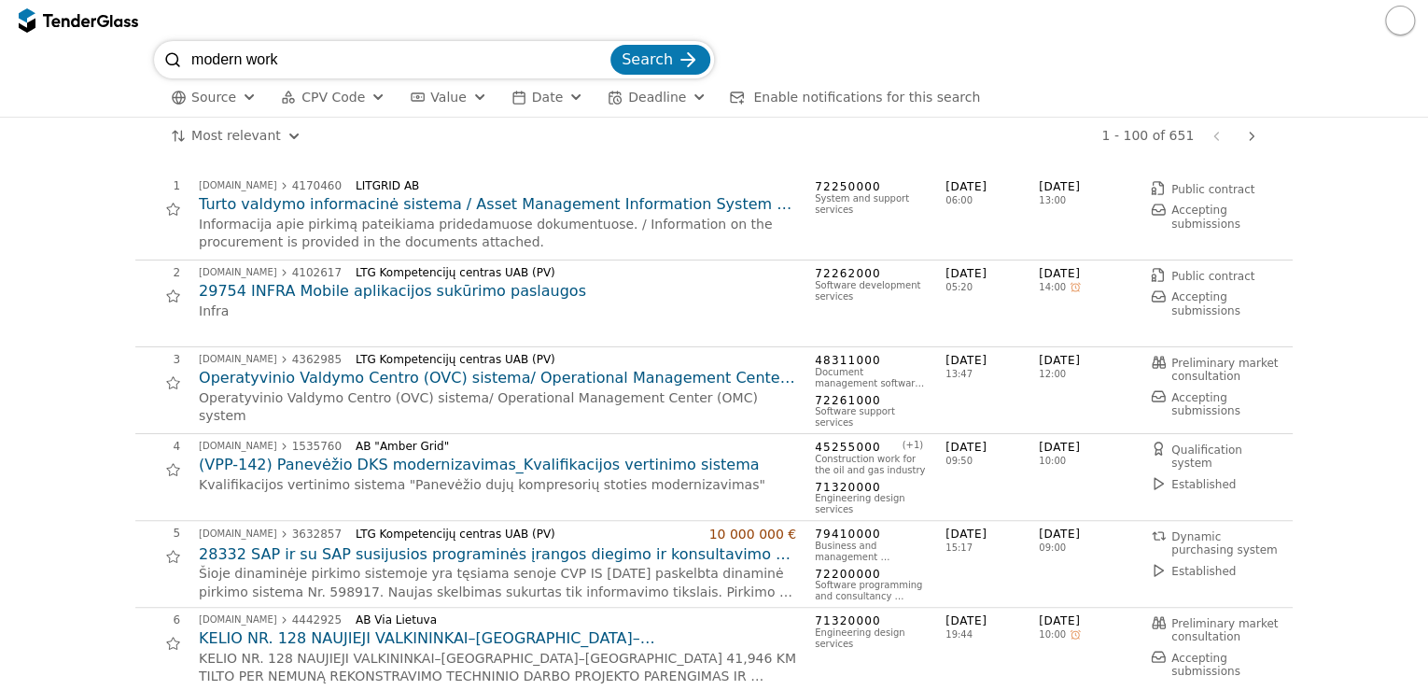
drag, startPoint x: 289, startPoint y: 57, endPoint x: 249, endPoint y: 59, distance: 40.2
click at [249, 59] on input "modern work" at bounding box center [398, 59] width 415 height 37
type input "m"
type input "licencijų"
click at [610, 45] on button "Search" at bounding box center [660, 60] width 100 height 30
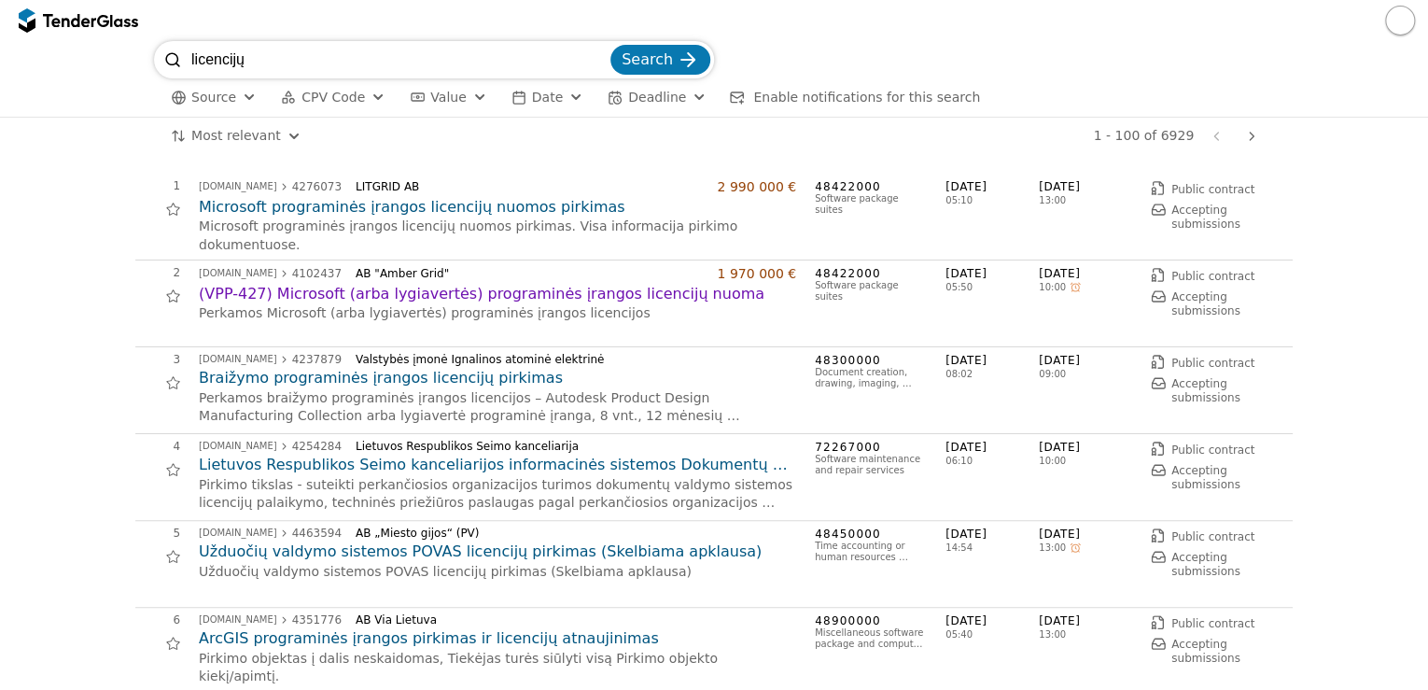
click at [291, 77] on input "licencijų" at bounding box center [398, 59] width 415 height 37
type input "licencijų nuoma"
click at [610, 45] on button "Search" at bounding box center [660, 60] width 100 height 30
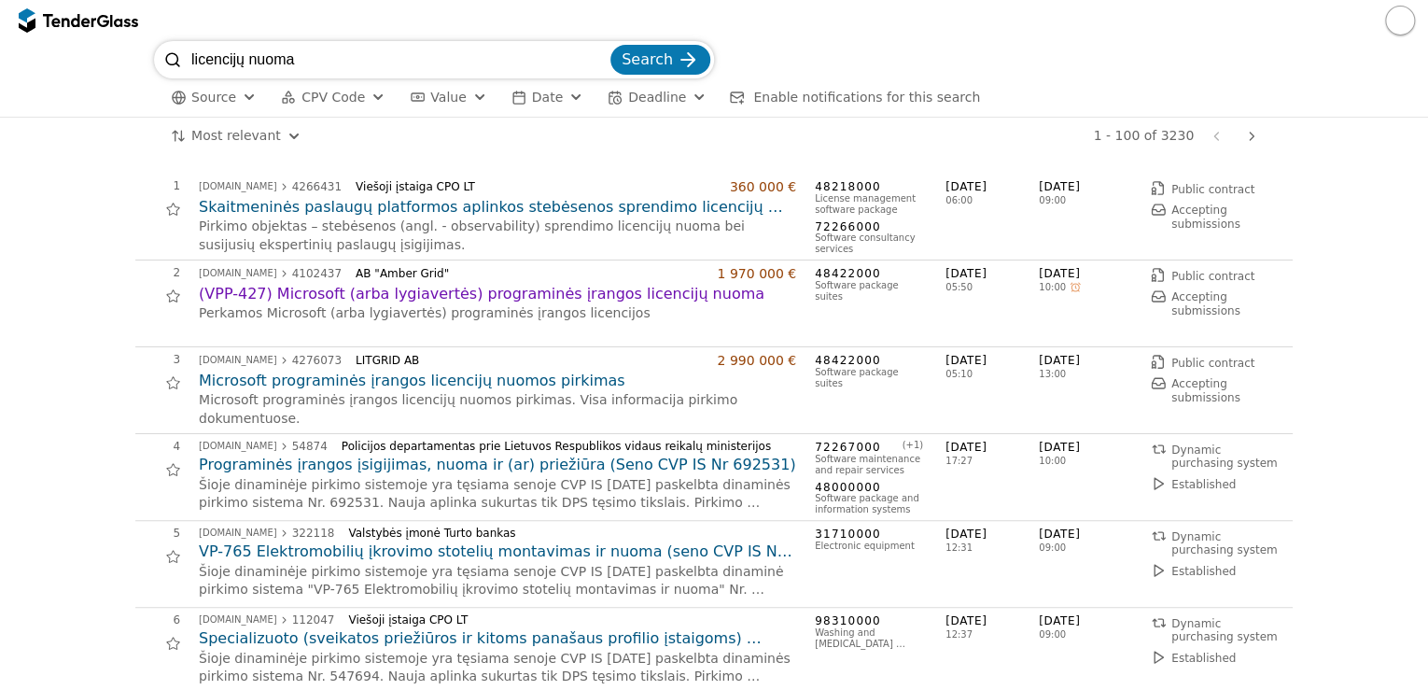
drag, startPoint x: 352, startPoint y: 62, endPoint x: 288, endPoint y: 63, distance: 63.5
click at [288, 63] on input "licencijų nuoma" at bounding box center [398, 59] width 415 height 37
type input "licencijų nuomos"
click at [610, 45] on button "Search" at bounding box center [660, 60] width 100 height 30
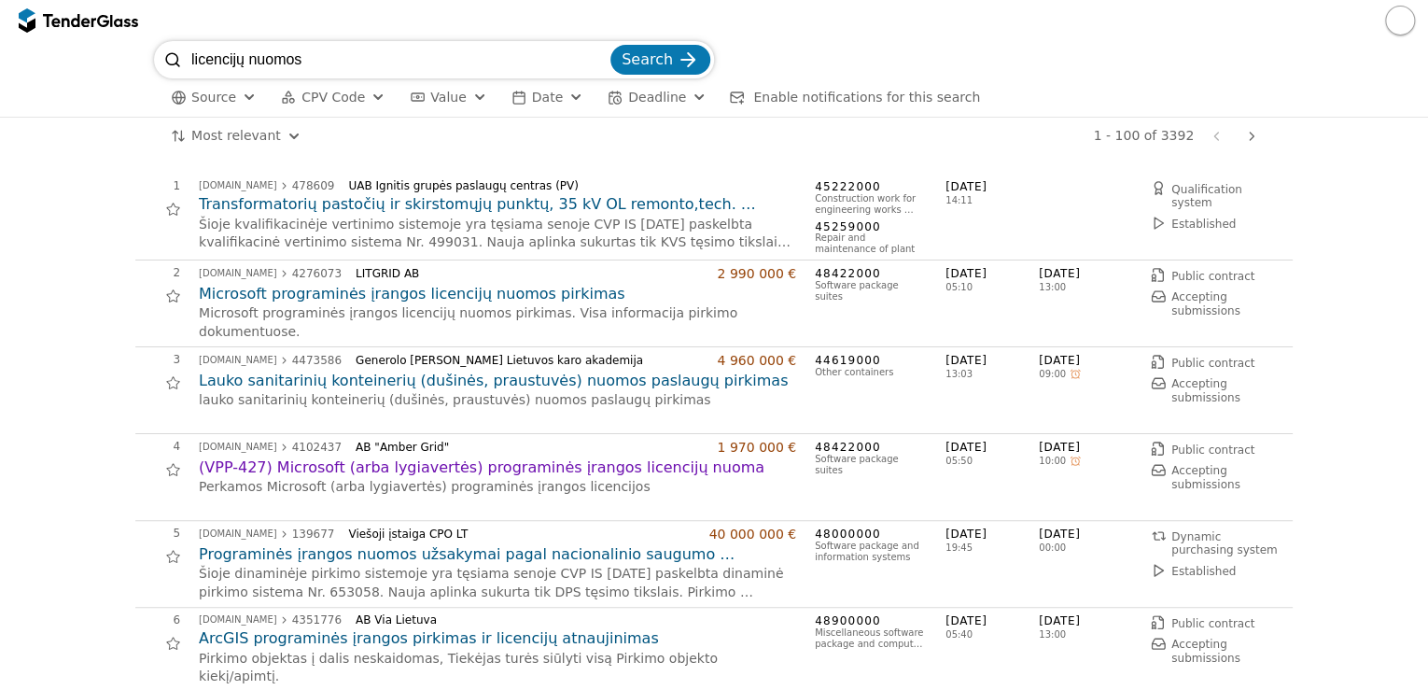
drag, startPoint x: 268, startPoint y: 58, endPoint x: 24, endPoint y: 27, distance: 245.5
click at [24, 27] on div "licencijų nuomos Search Source CPV Code Type Buyer Value Date Deadline Enable n…" at bounding box center [714, 345] width 1428 height 690
type input "azur"
click at [610, 45] on button "Search" at bounding box center [660, 60] width 100 height 30
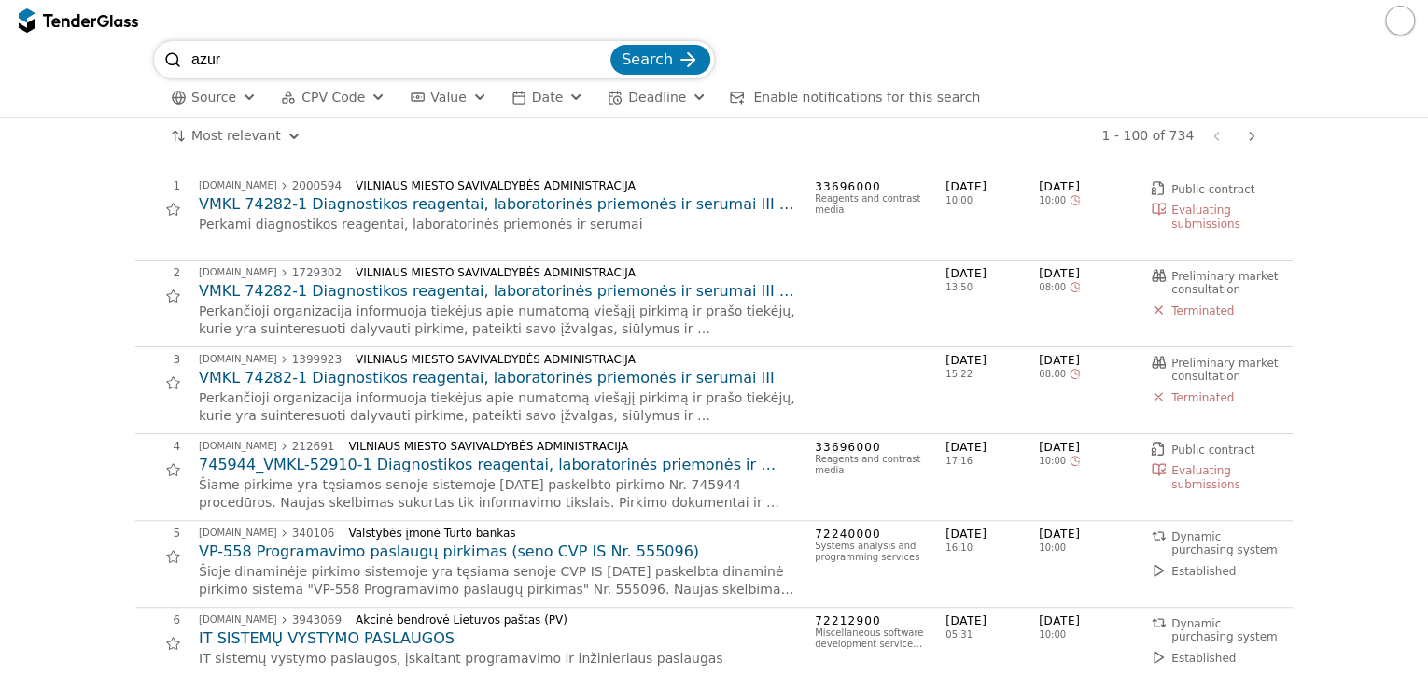
click at [314, 50] on input "azur" at bounding box center [398, 59] width 415 height 37
type input "azure"
click at [610, 45] on button "Search" at bounding box center [660, 60] width 100 height 30
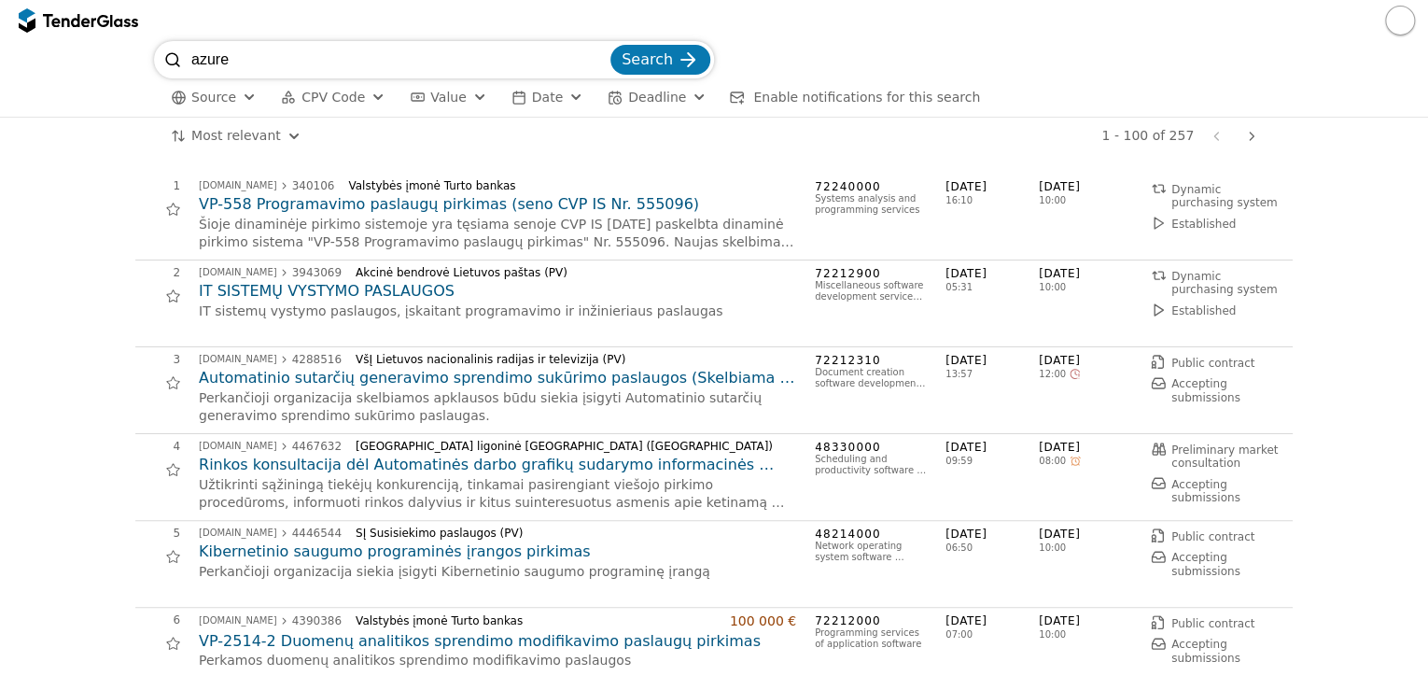
click at [394, 555] on h2 "Kibernetinio saugumo programinės įrangos pirkimas" at bounding box center [497, 551] width 597 height 21
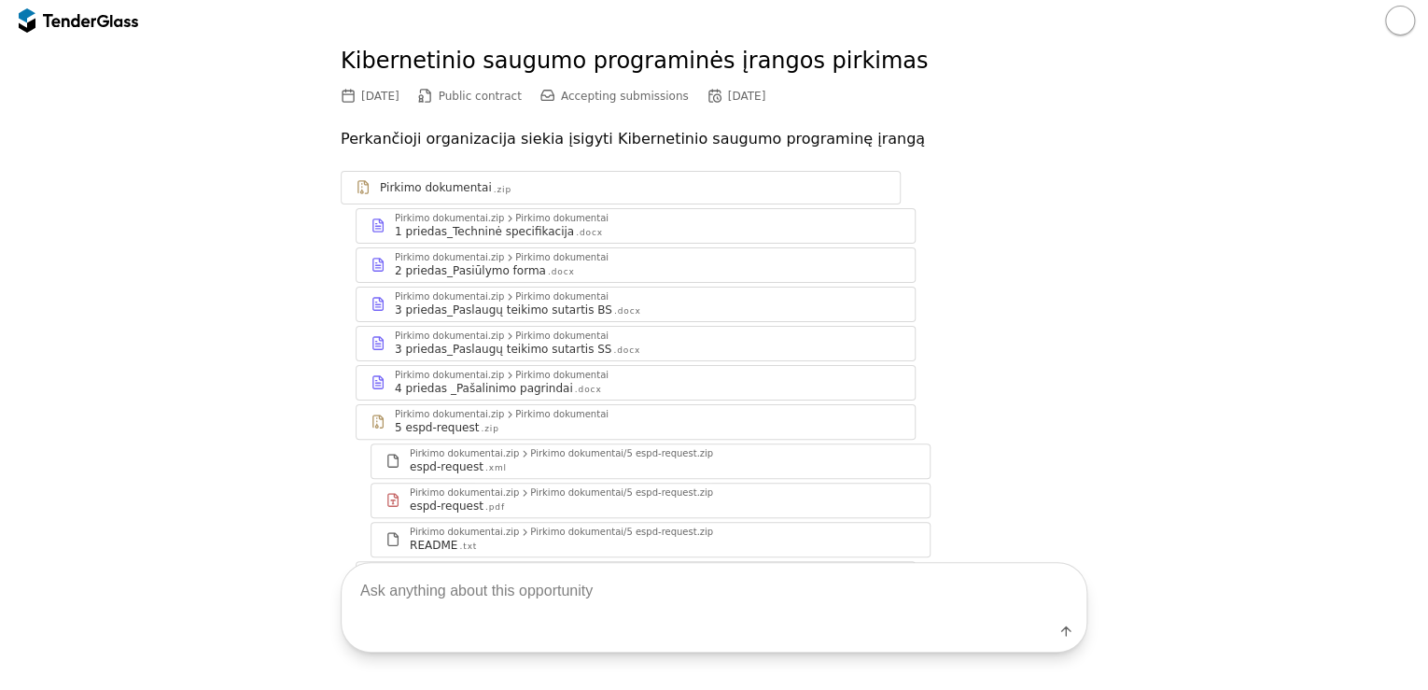
scroll to position [209, 0]
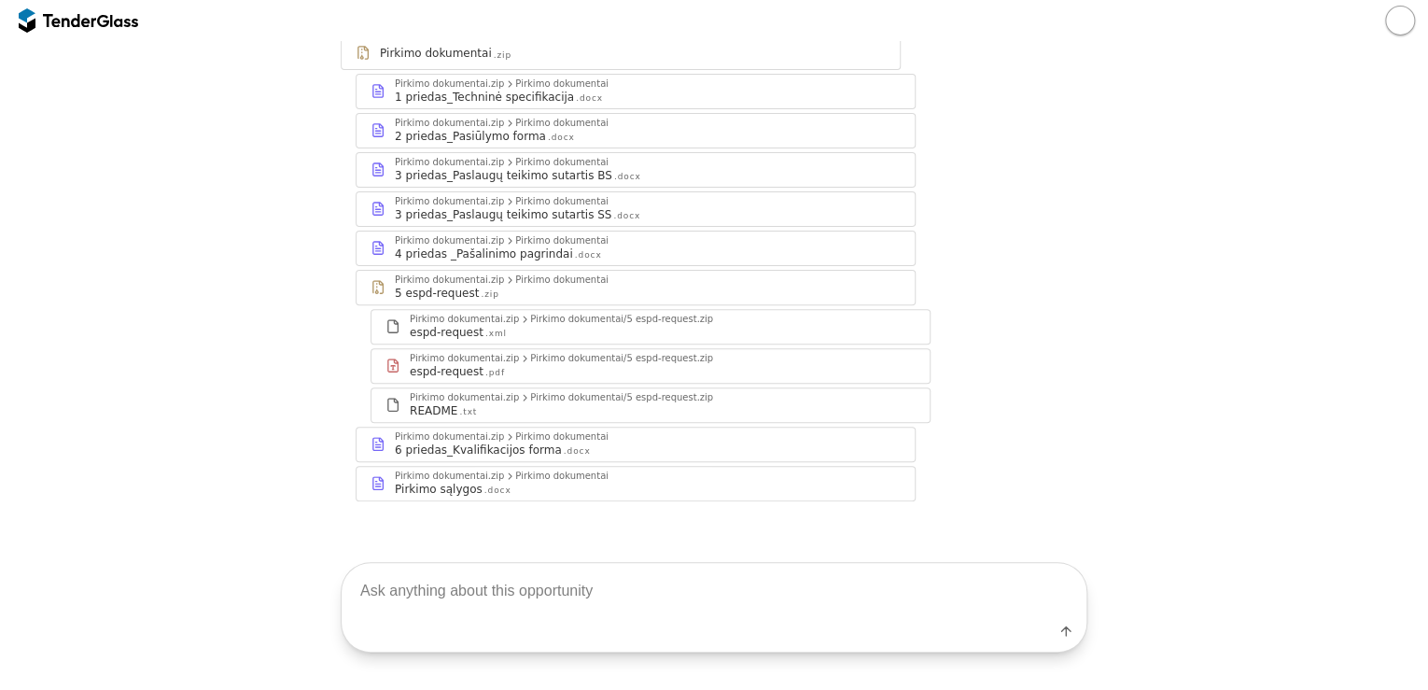
click at [500, 94] on div "1 priedas_Techninė specifikacija" at bounding box center [484, 97] width 179 height 15
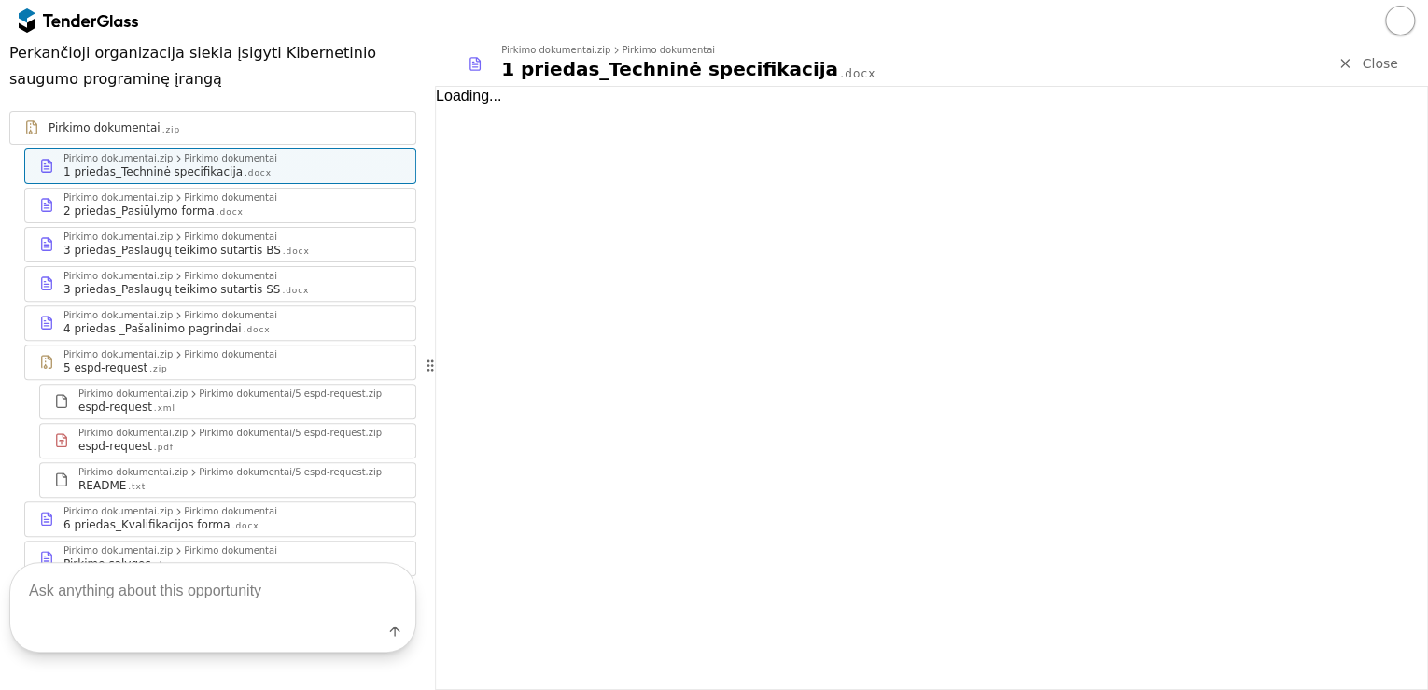
scroll to position [284, 0]
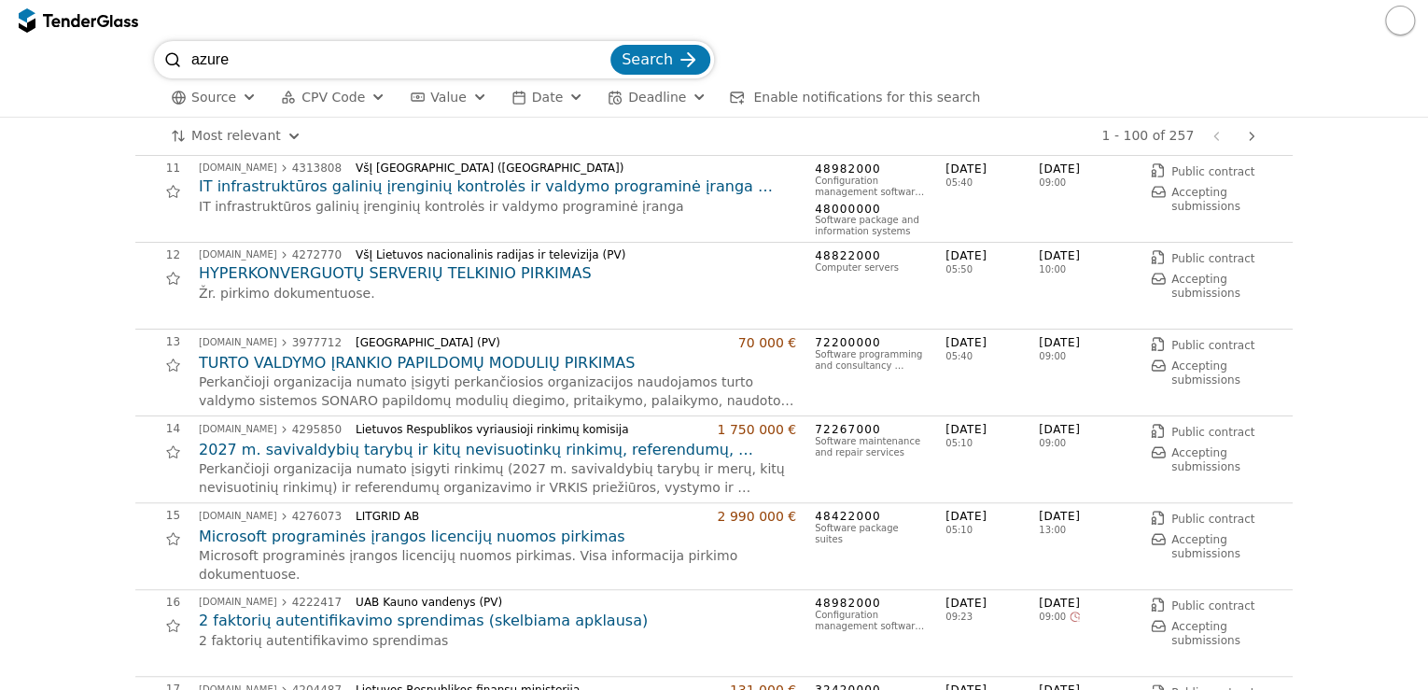
scroll to position [970, 0]
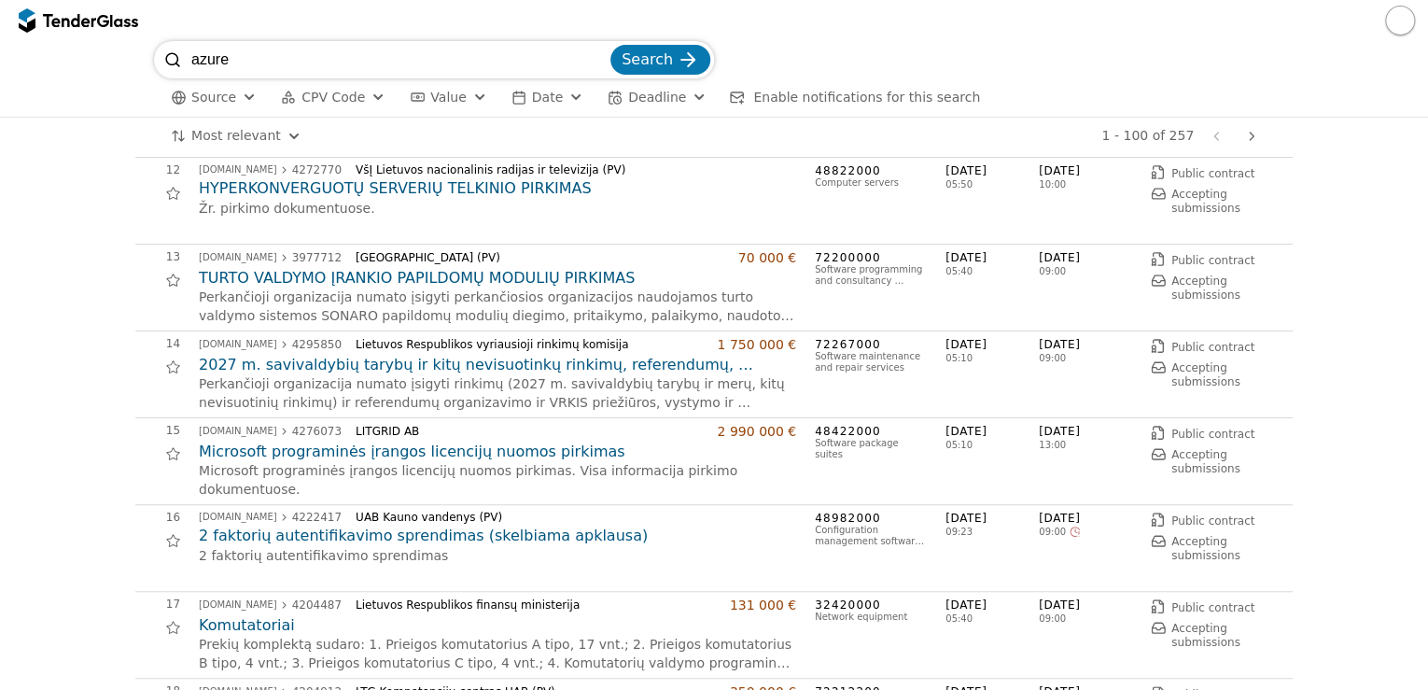
click at [397, 54] on input "azure" at bounding box center [398, 59] width 415 height 37
click at [396, 54] on input "azure" at bounding box center [398, 59] width 415 height 37
type input "d365"
click at [610, 45] on button "Search" at bounding box center [660, 60] width 100 height 30
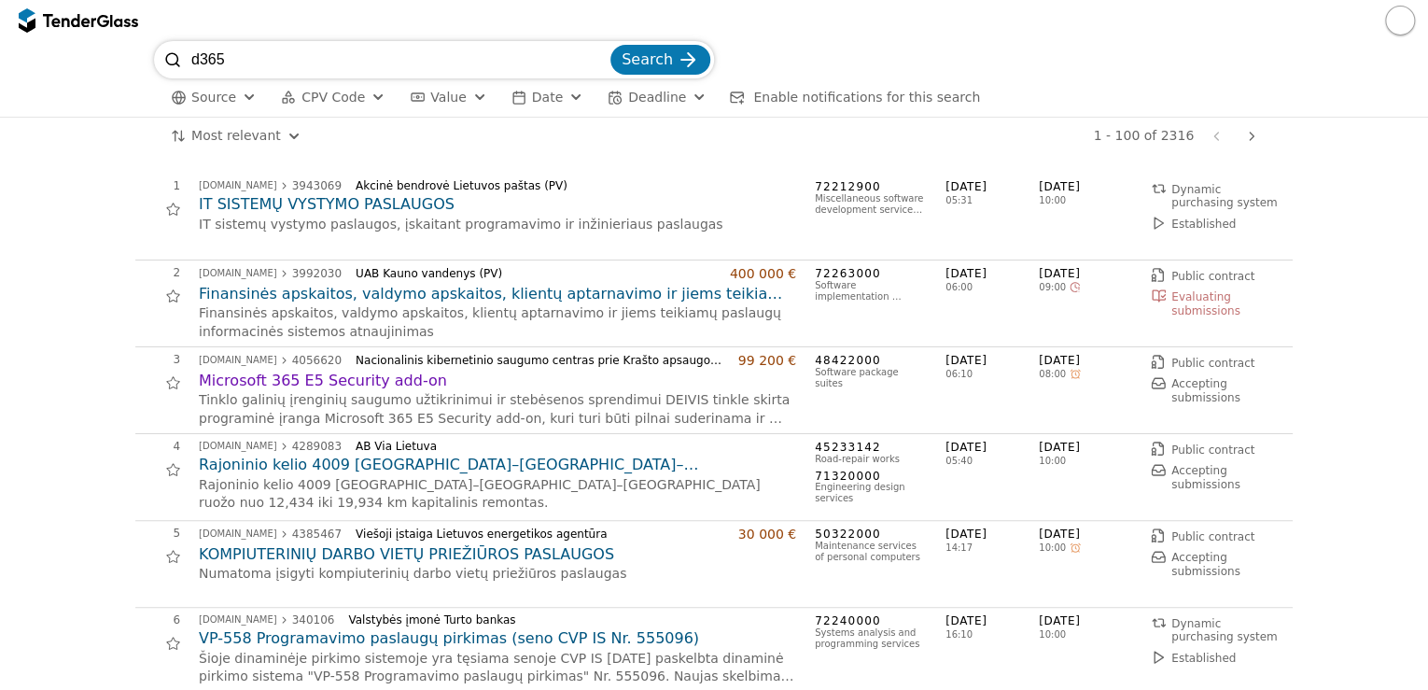
click at [399, 214] on h2 "IT SISTEMŲ VYSTYMO PASLAUGOS" at bounding box center [497, 204] width 597 height 21
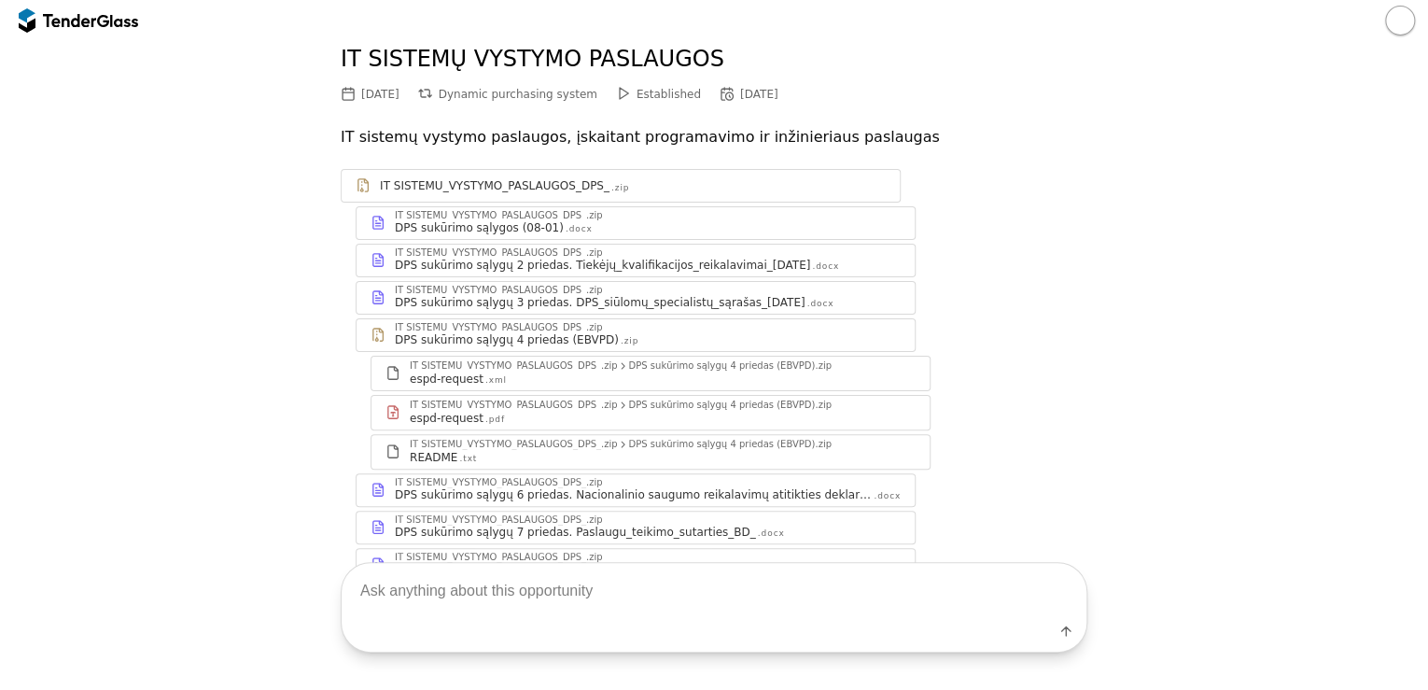
scroll to position [160, 0]
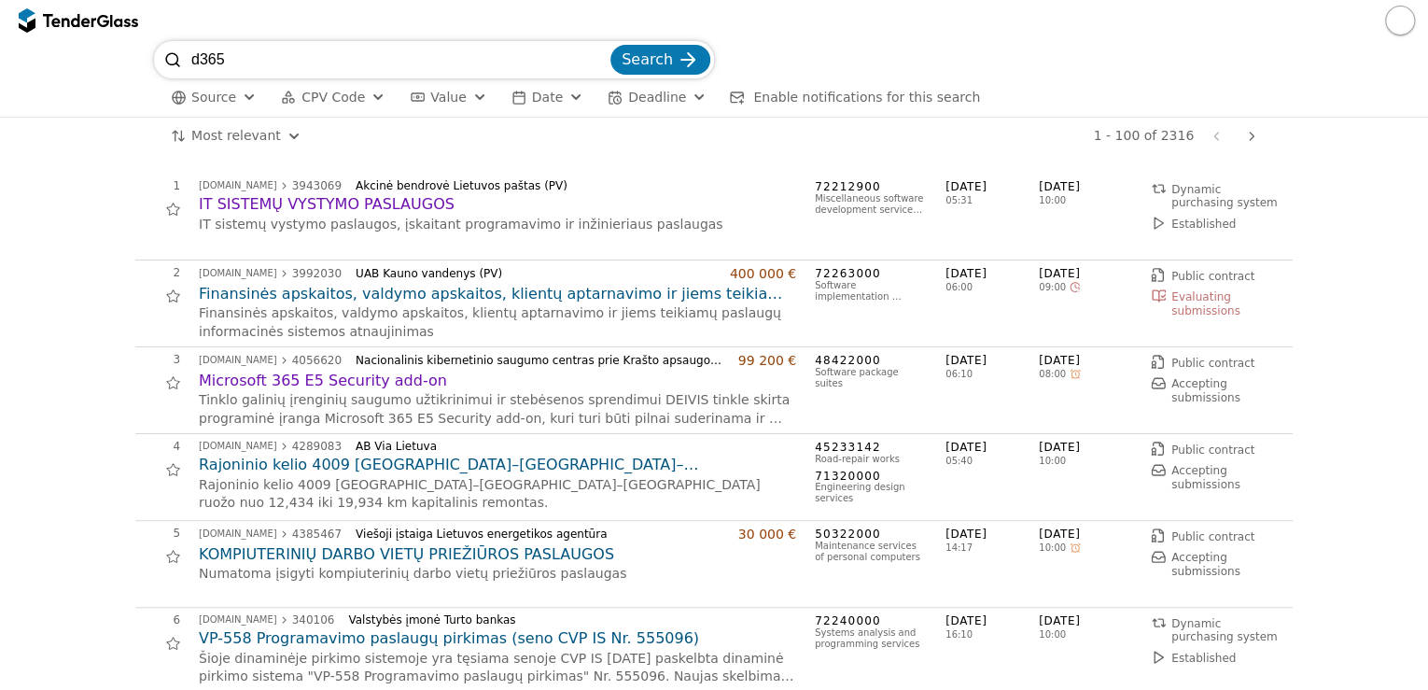
drag, startPoint x: 249, startPoint y: 56, endPoint x: 202, endPoint y: 56, distance: 46.7
click at [202, 56] on input "d365" at bounding box center [398, 59] width 415 height 37
type input "dynamics"
click at [610, 45] on button "Search" at bounding box center [660, 60] width 100 height 30
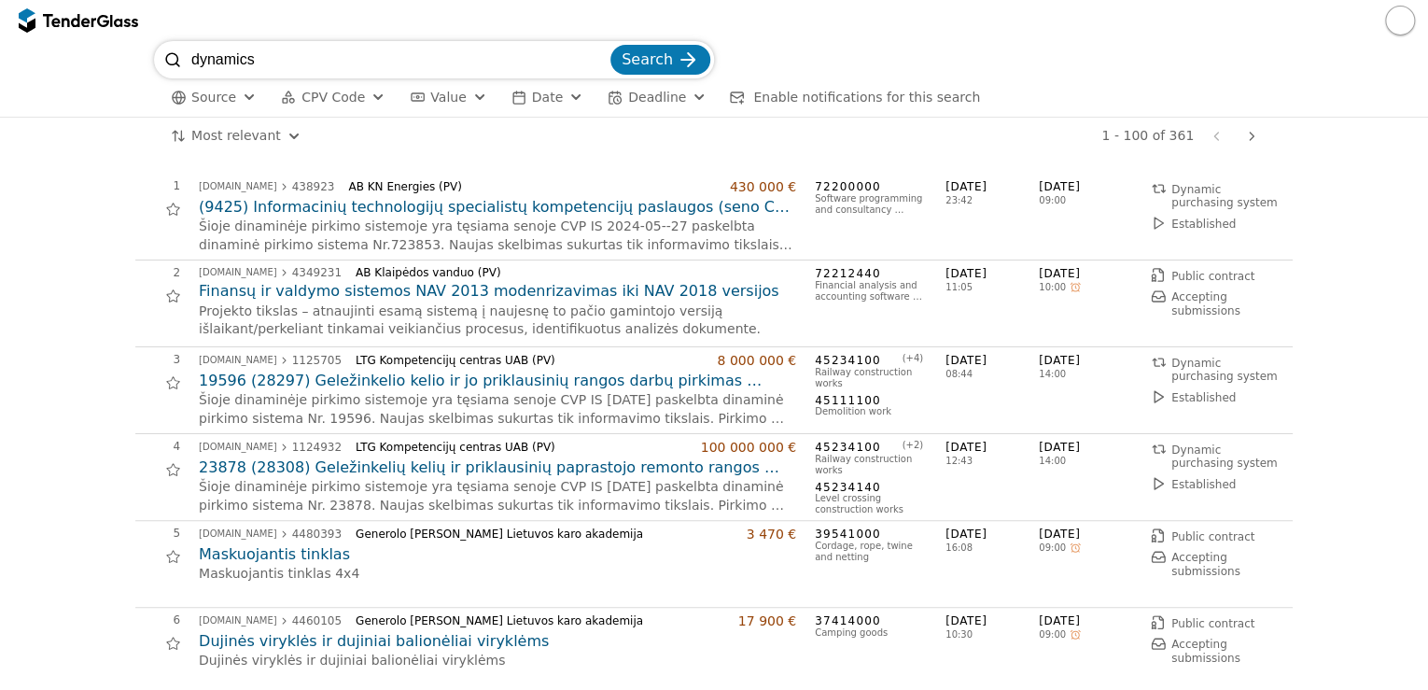
click at [579, 285] on h2 "Finansų ir valdymo sistemos NAV 2013 modenrizavimas iki NAV 2018 versijos" at bounding box center [497, 291] width 597 height 21
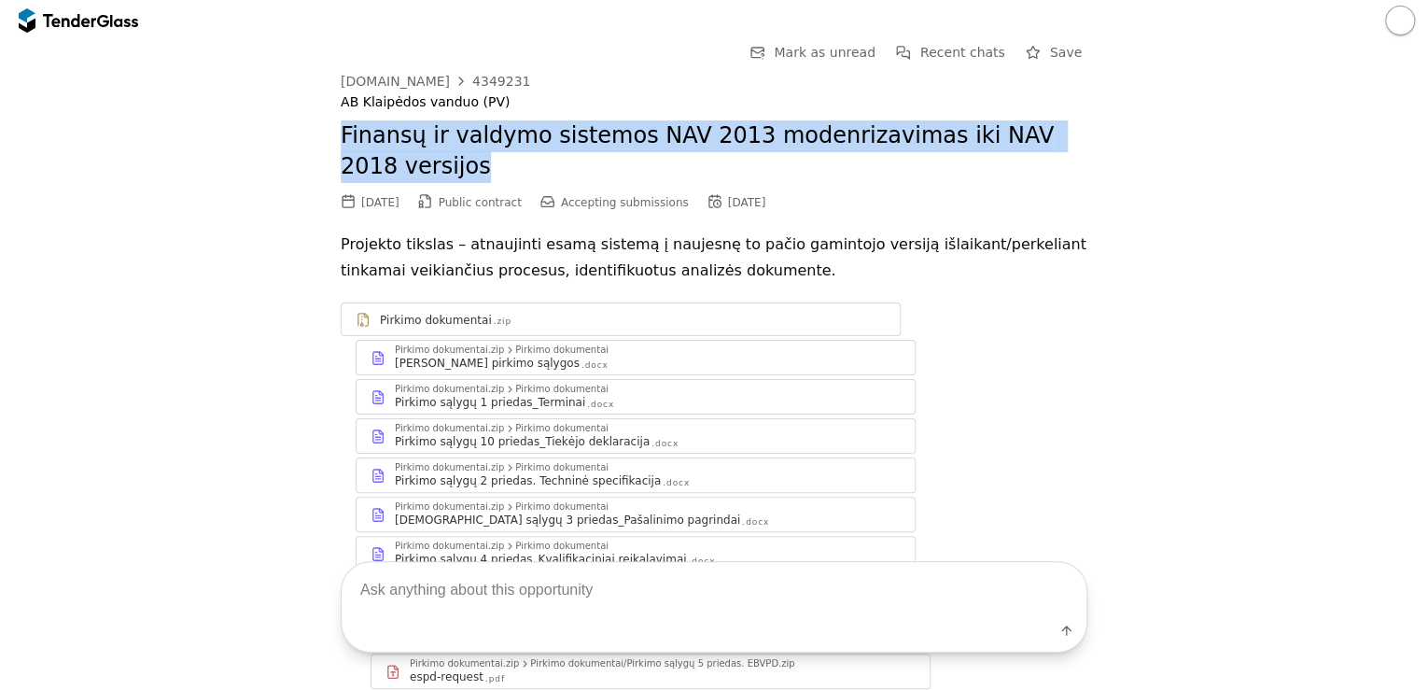
drag, startPoint x: 411, startPoint y: 164, endPoint x: 317, endPoint y: 132, distance: 98.9
click at [317, 132] on div "Go Back Mark as unread Recent chats Save [DOMAIN_NAME] 4349231 AB Klaipėdos van…" at bounding box center [713, 497] width 1409 height 912
drag, startPoint x: 317, startPoint y: 132, endPoint x: 433, endPoint y: 140, distance: 116.0
copy h2 "Finansų ir valdymo sistemos NAV 2013 modenrizavimas iki NAV 2018 versijos"
click at [690, 134] on h2 "Finansų ir valdymo sistemos NAV 2013 modenrizavimas iki NAV 2018 versijos" at bounding box center [714, 151] width 746 height 63
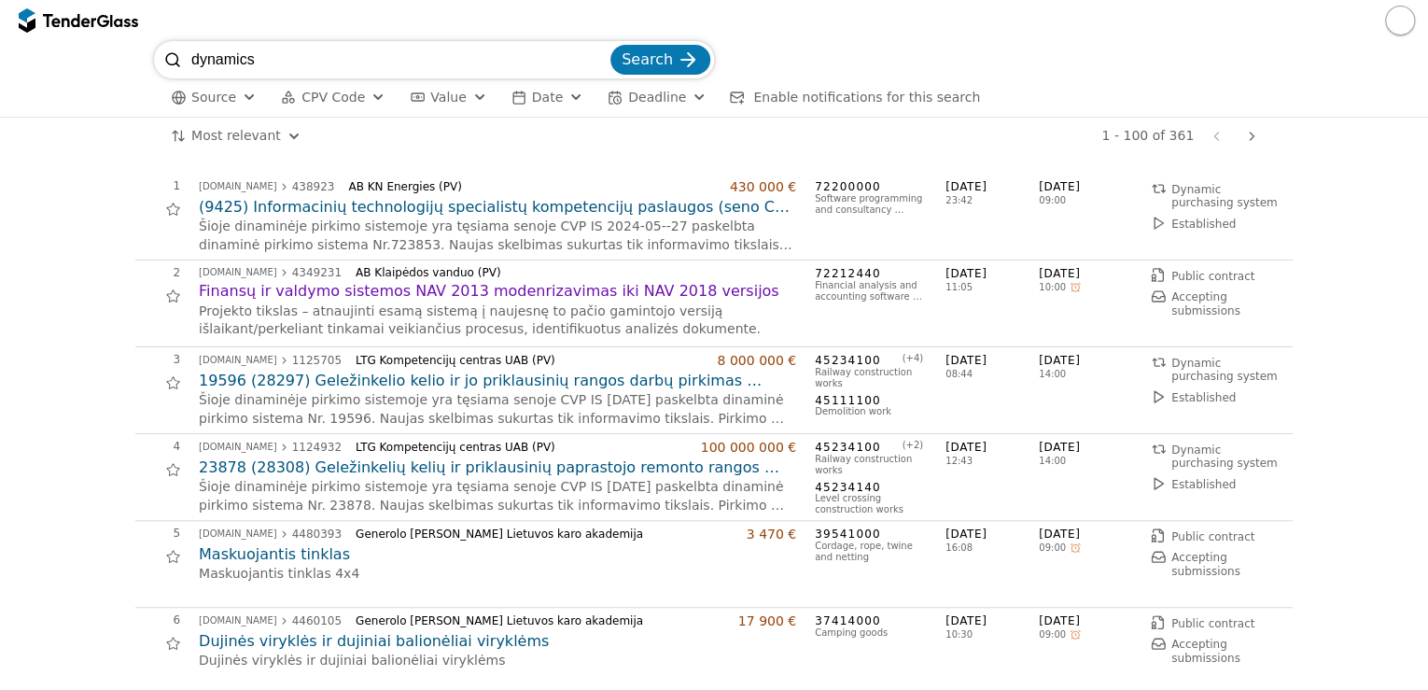
drag, startPoint x: 355, startPoint y: 51, endPoint x: 77, endPoint y: 30, distance: 278.0
click at [131, 37] on div "dynamics Search Source CPV Code Type Buyer Value Date Deadline Enable notificat…" at bounding box center [714, 345] width 1428 height 690
type input "k"
type input "biuro"
click at [610, 45] on button "Search" at bounding box center [660, 60] width 100 height 30
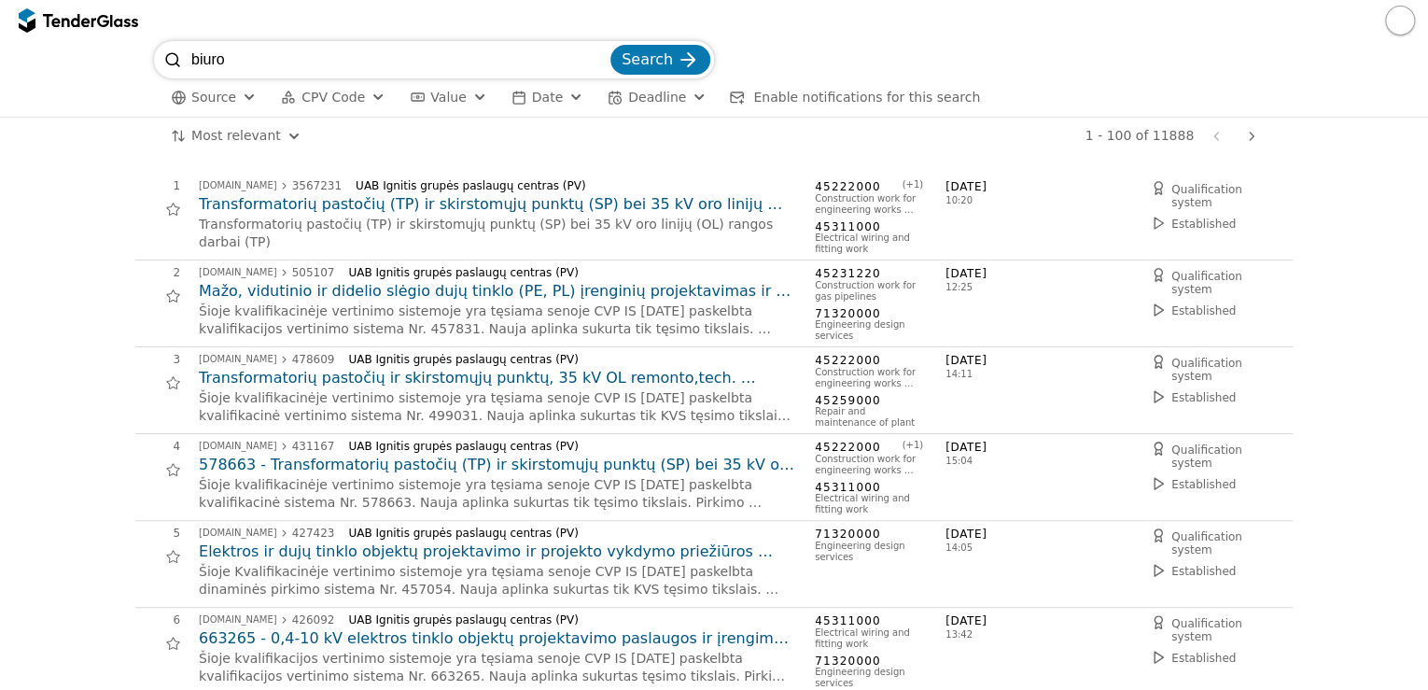
click at [384, 47] on input "biuro" at bounding box center [398, 59] width 415 height 37
type input "b"
type input "office"
click at [610, 45] on button "Search" at bounding box center [660, 60] width 100 height 30
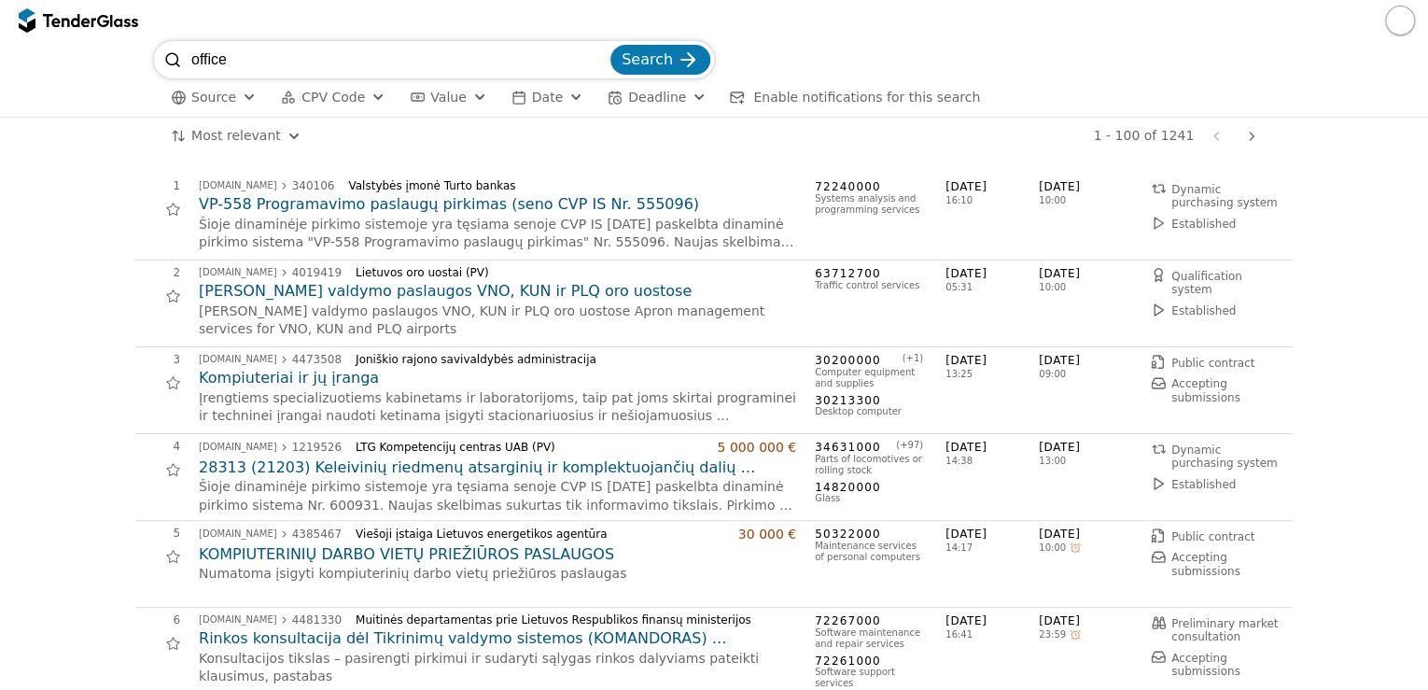
click at [449, 550] on h2 "KOMPIUTERINIŲ DARBO VIETŲ PRIEŽIŪROS PASLAUGOS" at bounding box center [497, 554] width 597 height 21
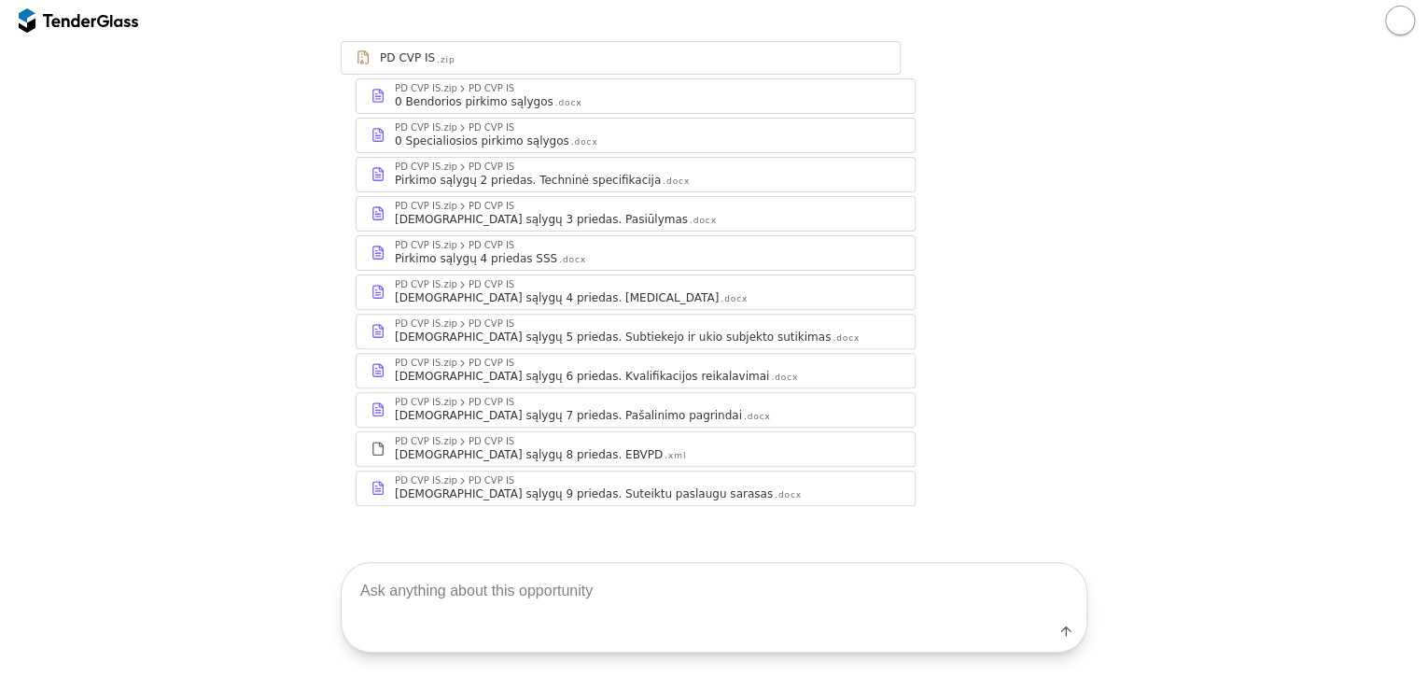
scroll to position [213, 0]
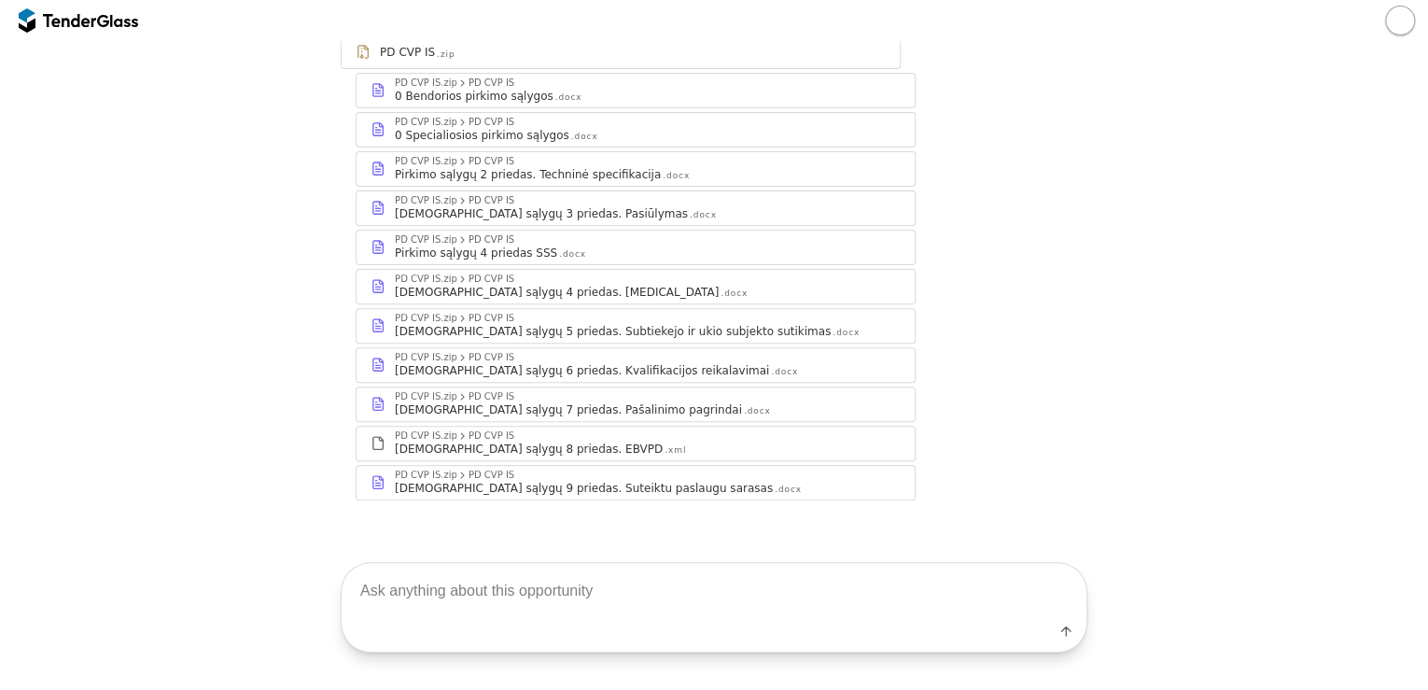
click at [481, 175] on div "Pirkimo sąlygų 2 priedas. Techninė specifikacija" at bounding box center [528, 174] width 266 height 15
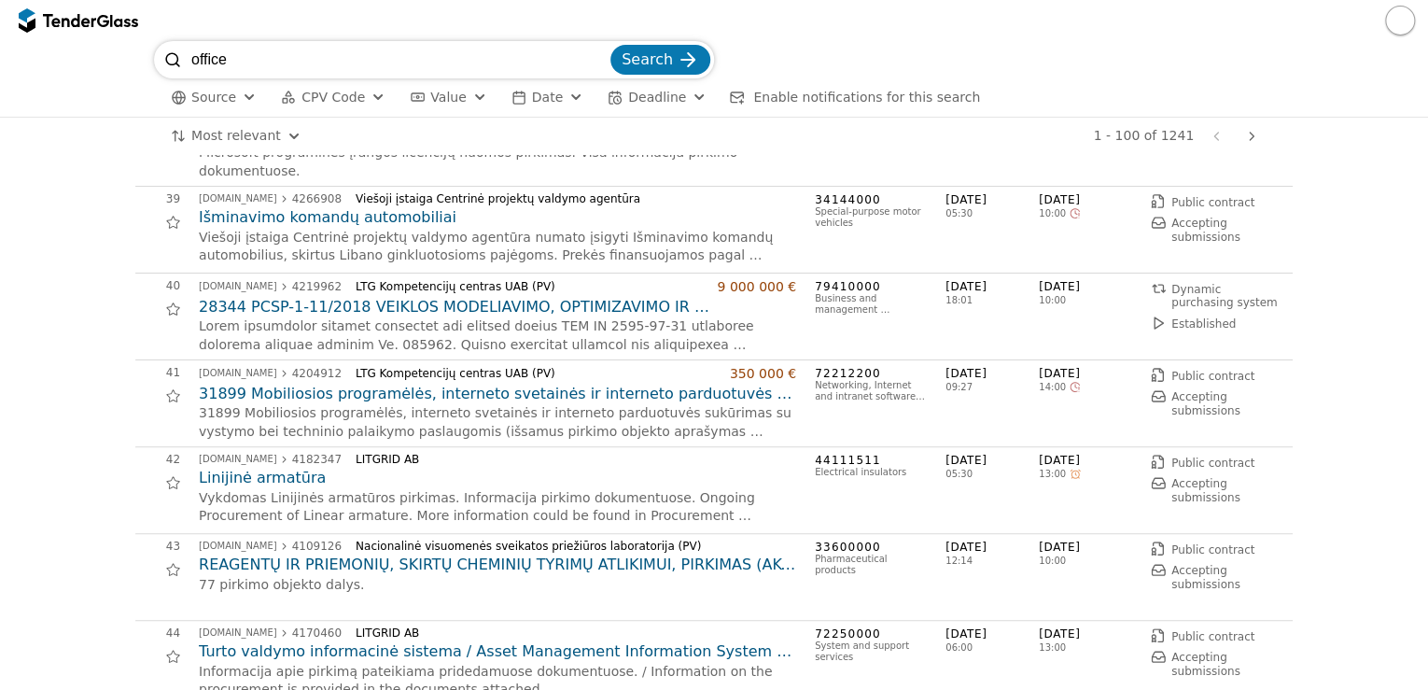
scroll to position [3658, 0]
